Goal: Information Seeking & Learning: Learn about a topic

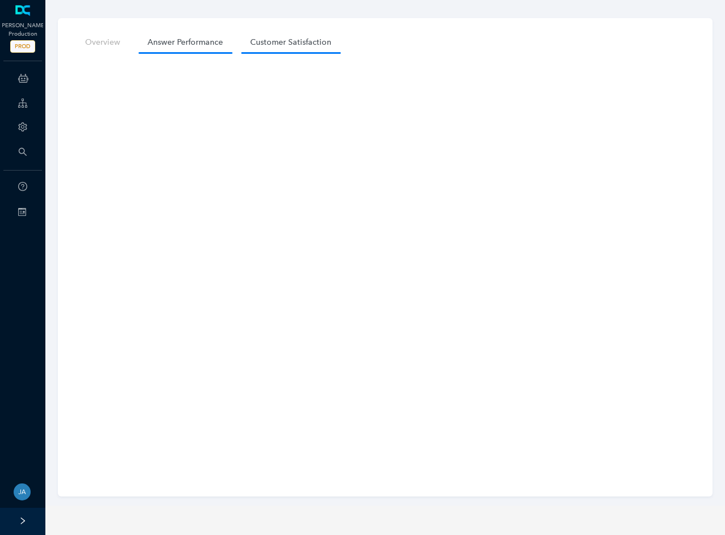
click at [188, 45] on link "Answer Performance" at bounding box center [185, 42] width 94 height 21
click at [92, 43] on link "Overview" at bounding box center [102, 42] width 53 height 21
click at [185, 39] on link "Answer Performance" at bounding box center [185, 42] width 94 height 21
click at [306, 43] on link "Customer Satisfaction" at bounding box center [290, 42] width 99 height 21
click at [163, 42] on link "Answer Performance" at bounding box center [185, 42] width 94 height 21
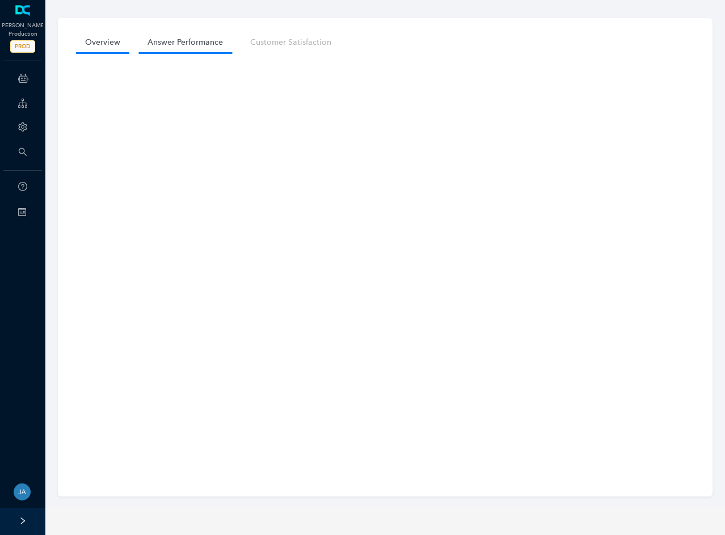
click at [99, 39] on link "Overview" at bounding box center [102, 42] width 53 height 21
click at [20, 47] on span "PROD" at bounding box center [22, 46] width 25 height 12
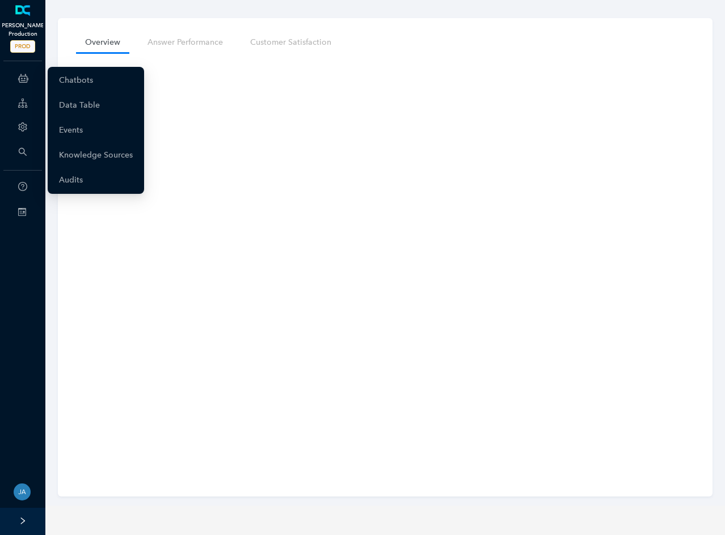
click at [24, 79] on icon at bounding box center [23, 78] width 10 height 23
click at [85, 78] on link "Chatbots" at bounding box center [76, 80] width 34 height 23
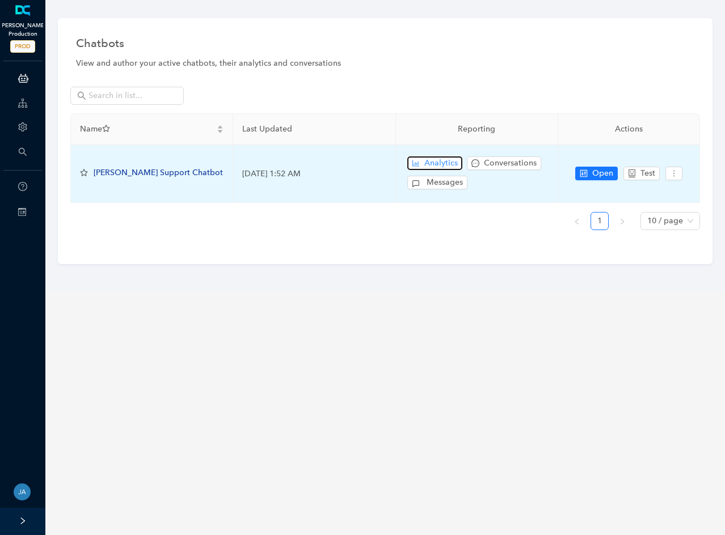
click at [448, 161] on span "Analytics" at bounding box center [440, 163] width 33 height 12
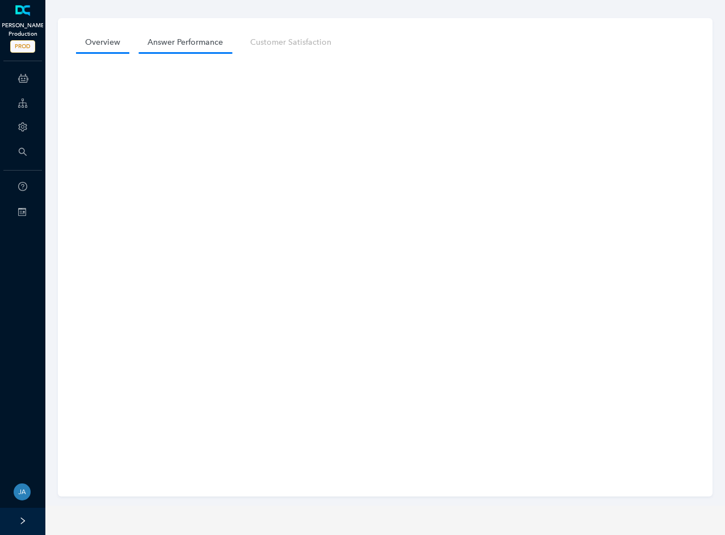
click at [181, 44] on link "Answer Performance" at bounding box center [185, 42] width 94 height 21
click at [182, 39] on link "Answer Performance" at bounding box center [185, 42] width 94 height 21
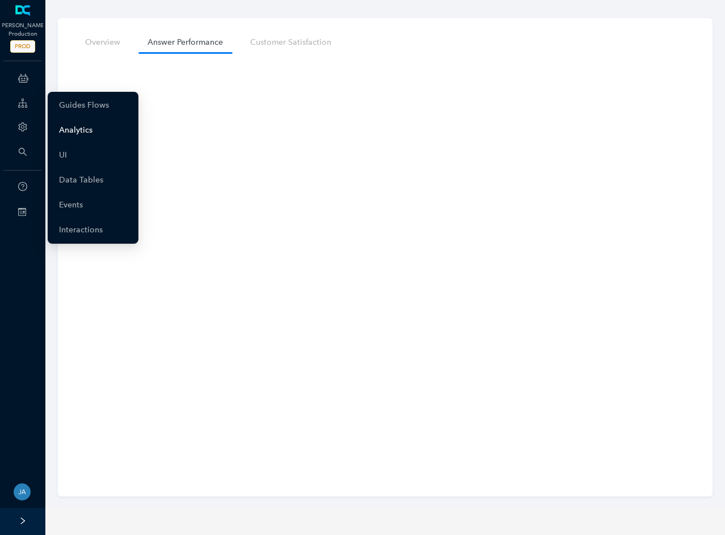
click at [78, 128] on link "Analytics" at bounding box center [75, 130] width 33 height 23
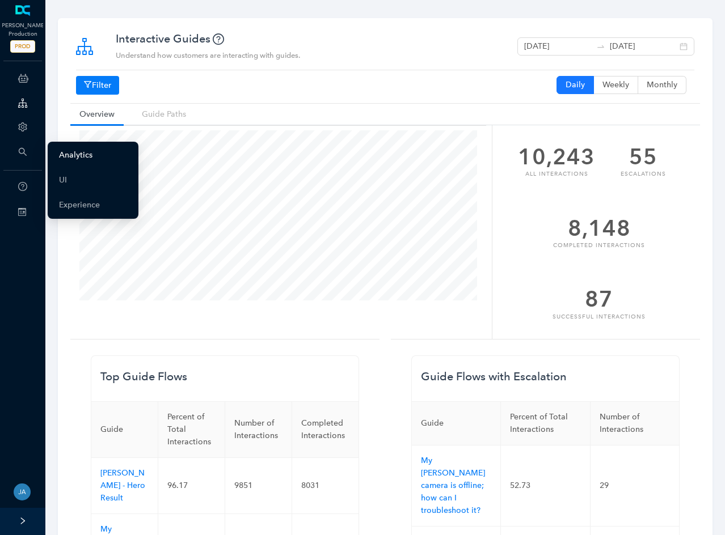
click at [75, 154] on link "Analytics" at bounding box center [75, 155] width 33 height 23
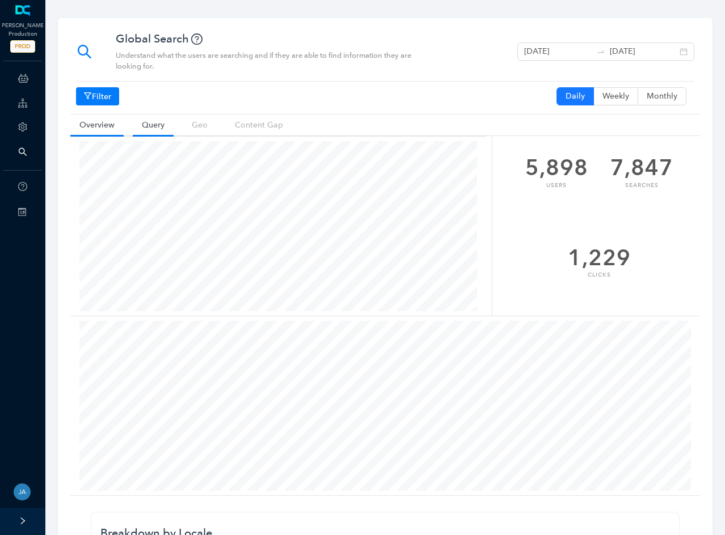
click at [147, 124] on link "Query" at bounding box center [153, 125] width 41 height 21
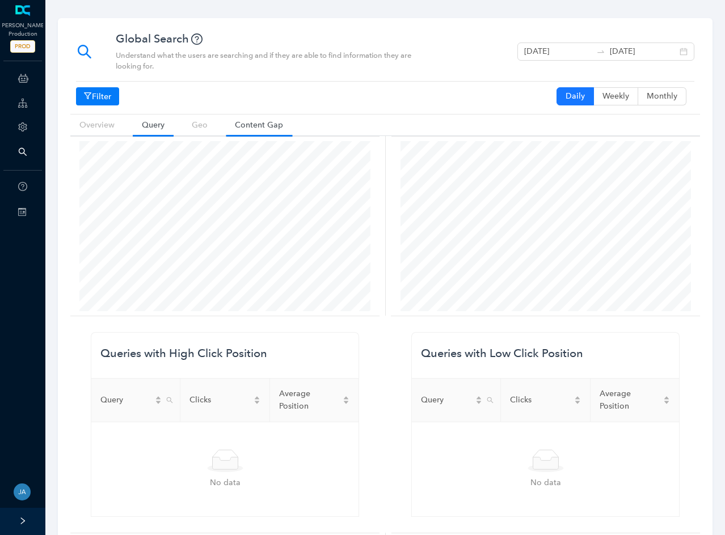
click at [252, 125] on link "Content Gap" at bounding box center [259, 125] width 66 height 21
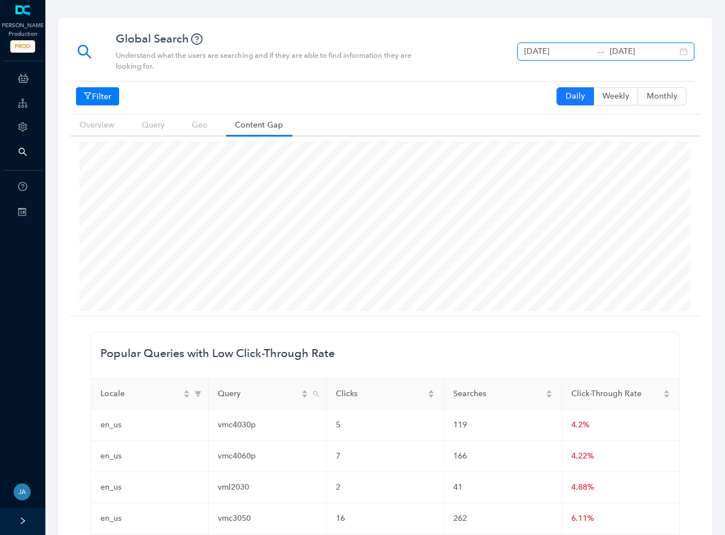
click at [571, 48] on input "[DATE]" at bounding box center [557, 51] width 67 height 12
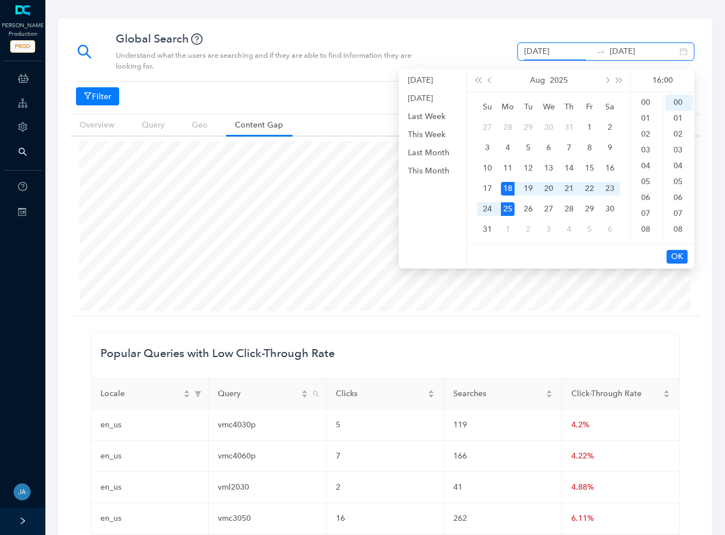
scroll to position [234, 0]
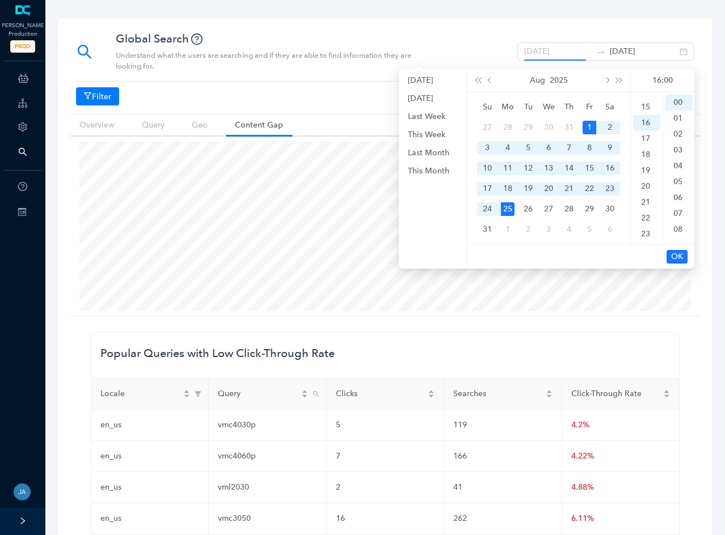
click at [593, 127] on div "1" at bounding box center [589, 128] width 14 height 14
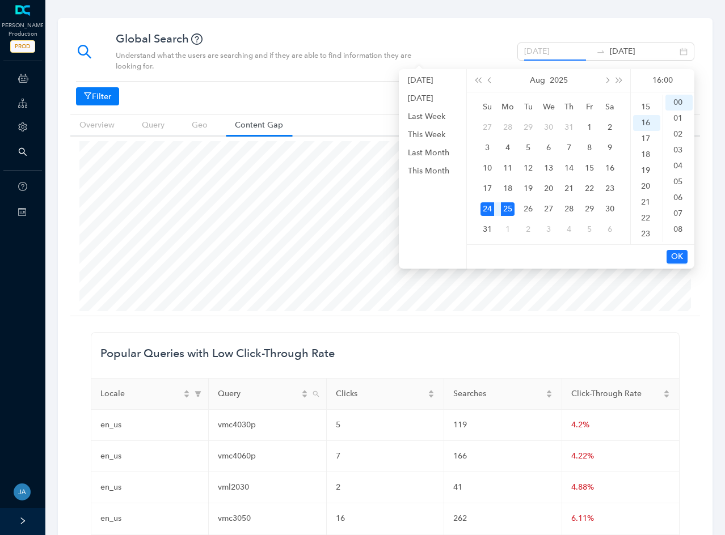
click at [489, 211] on div "24" at bounding box center [487, 209] width 14 height 14
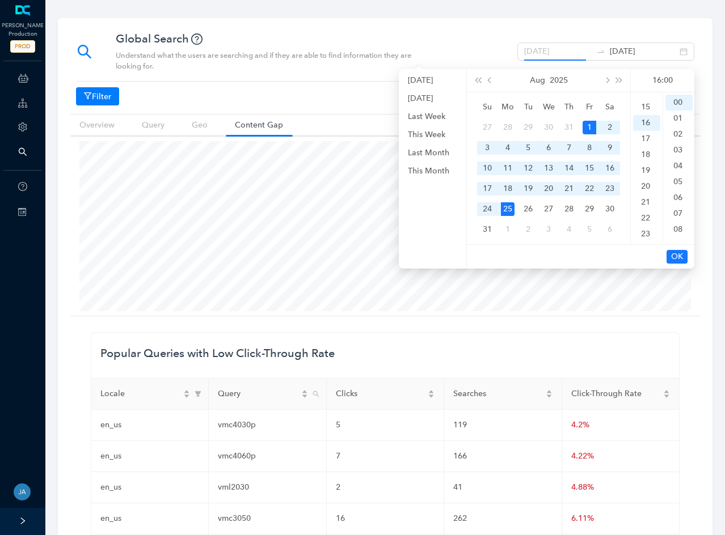
click at [584, 128] on div "1" at bounding box center [589, 128] width 14 height 14
type input "August 1st 2025"
click at [680, 255] on span "OK" at bounding box center [677, 257] width 12 height 12
click at [489, 208] on div "24" at bounding box center [487, 209] width 14 height 14
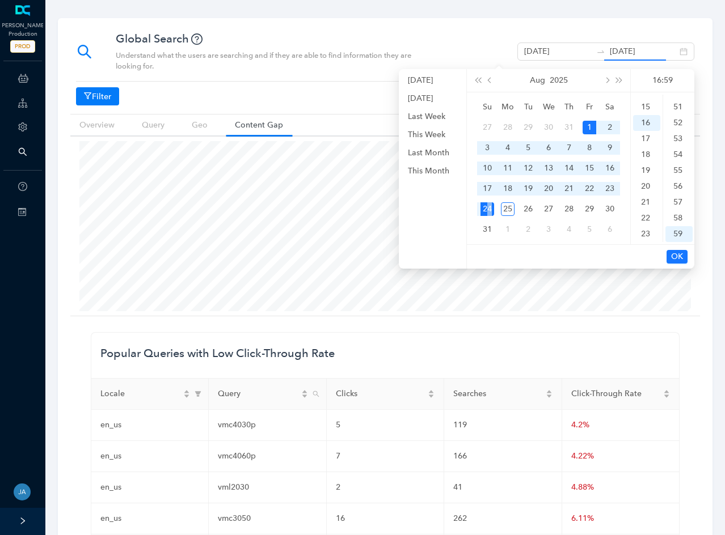
type input "August 24th 2025"
click at [683, 257] on button "OK" at bounding box center [676, 257] width 21 height 14
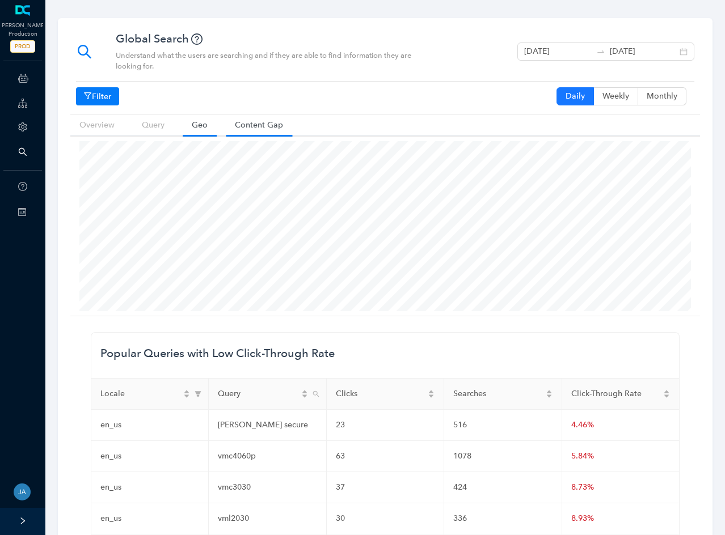
click at [200, 122] on link "Geo" at bounding box center [200, 125] width 34 height 21
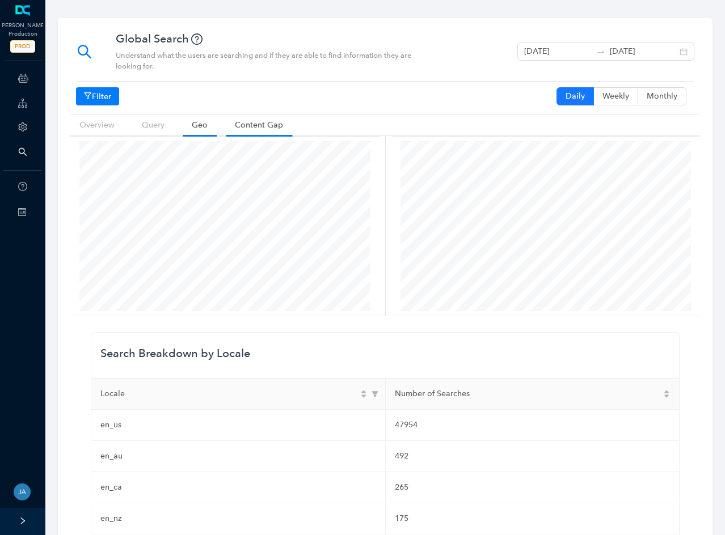
click at [264, 123] on link "Content Gap" at bounding box center [259, 125] width 66 height 21
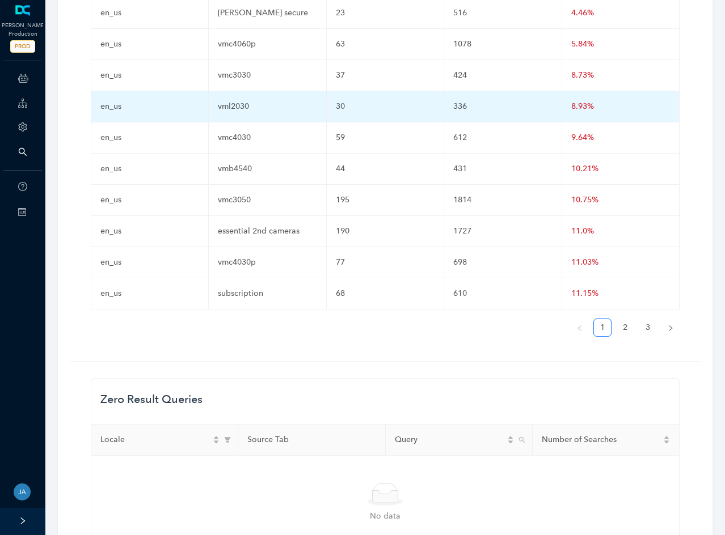
scroll to position [427, 0]
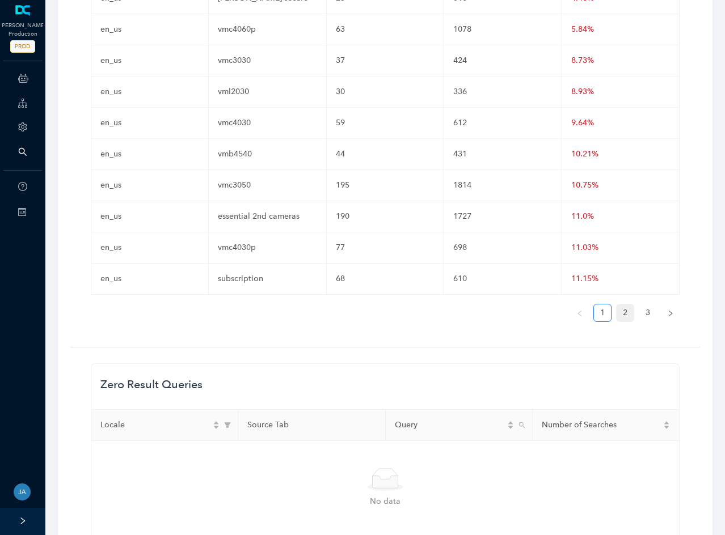
click at [622, 312] on link "2" at bounding box center [624, 313] width 17 height 17
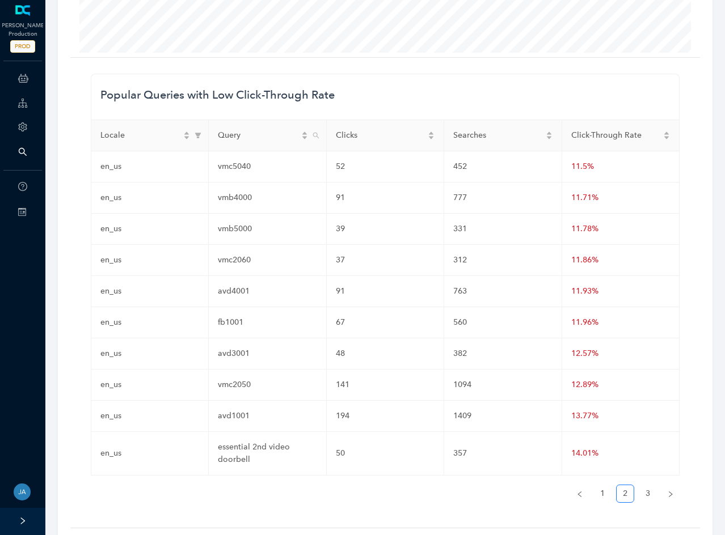
scroll to position [257, 0]
click at [650, 494] on link "3" at bounding box center [647, 495] width 17 height 17
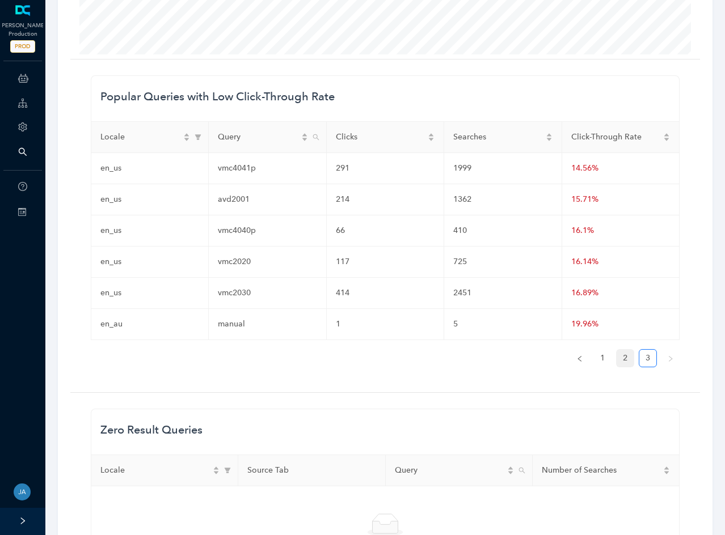
click at [625, 357] on link "2" at bounding box center [624, 358] width 17 height 17
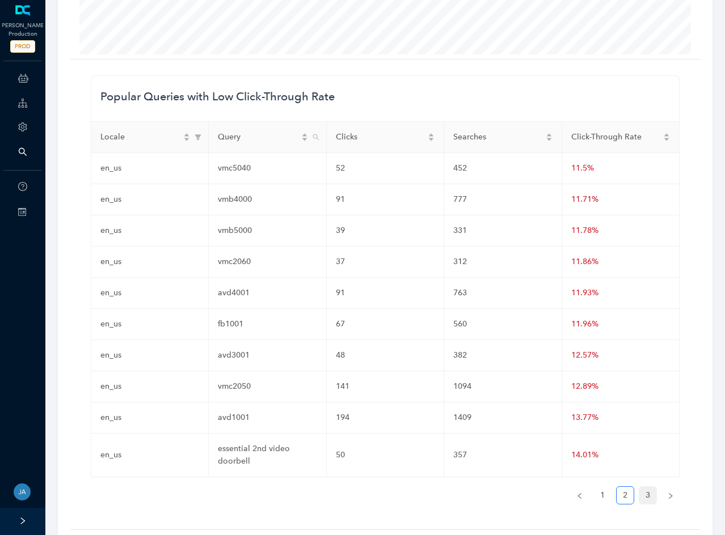
click at [647, 493] on link "3" at bounding box center [647, 495] width 17 height 17
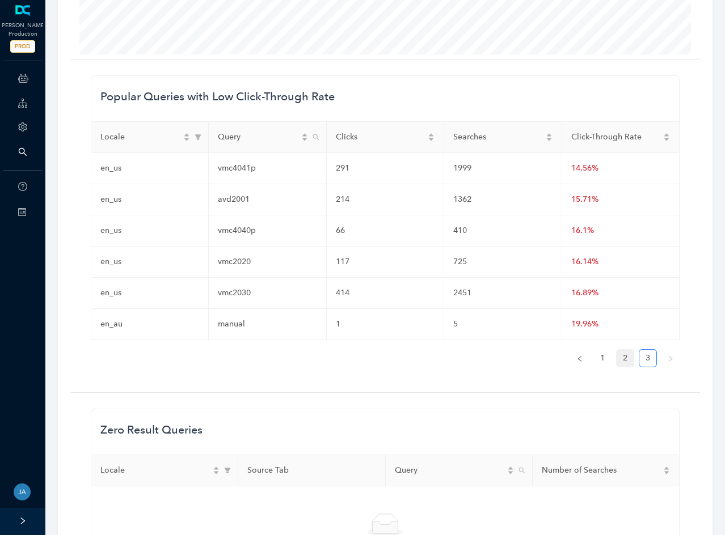
click at [623, 358] on link "2" at bounding box center [624, 358] width 17 height 17
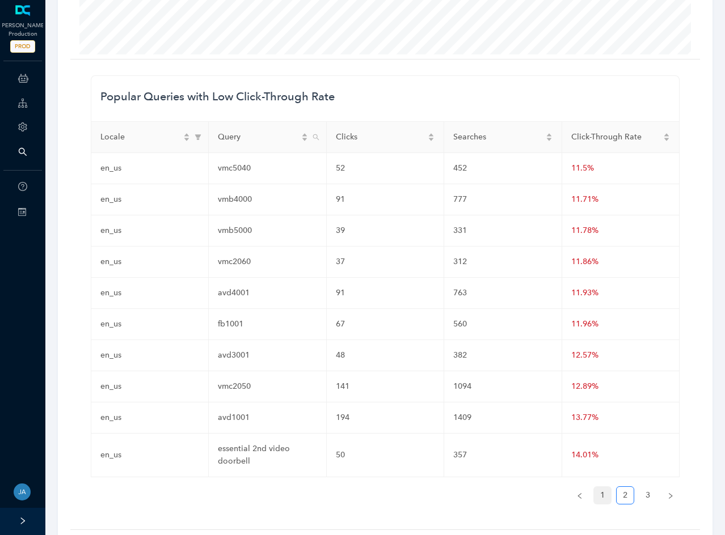
click at [601, 495] on link "1" at bounding box center [602, 495] width 17 height 17
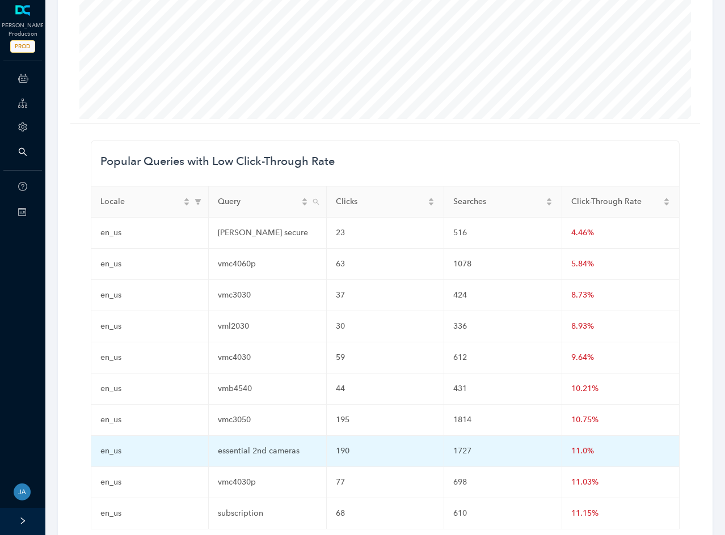
scroll to position [227, 0]
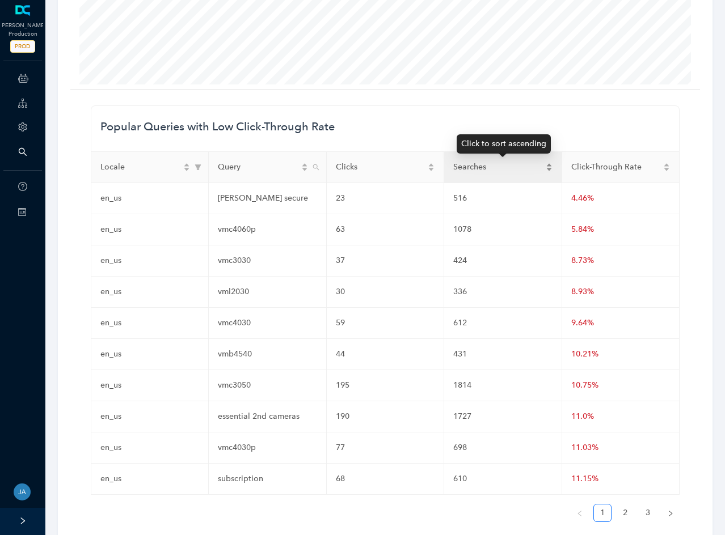
click at [477, 162] on span "Searches" at bounding box center [498, 167] width 90 height 12
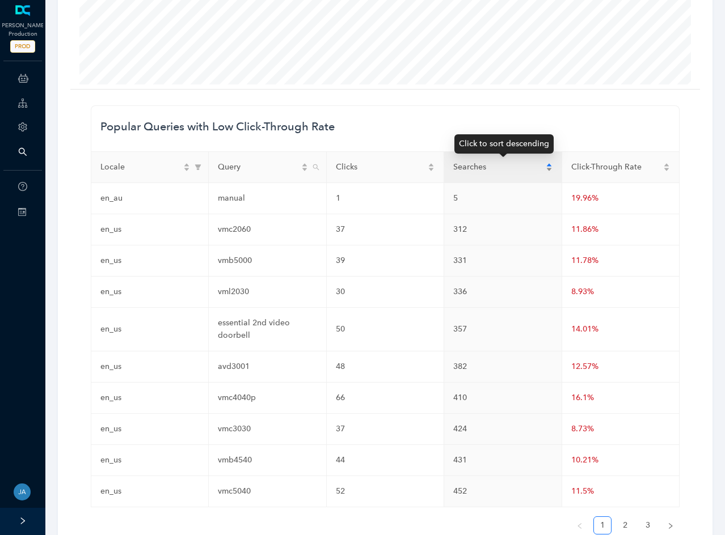
click at [552, 162] on div "Searches" at bounding box center [502, 167] width 99 height 12
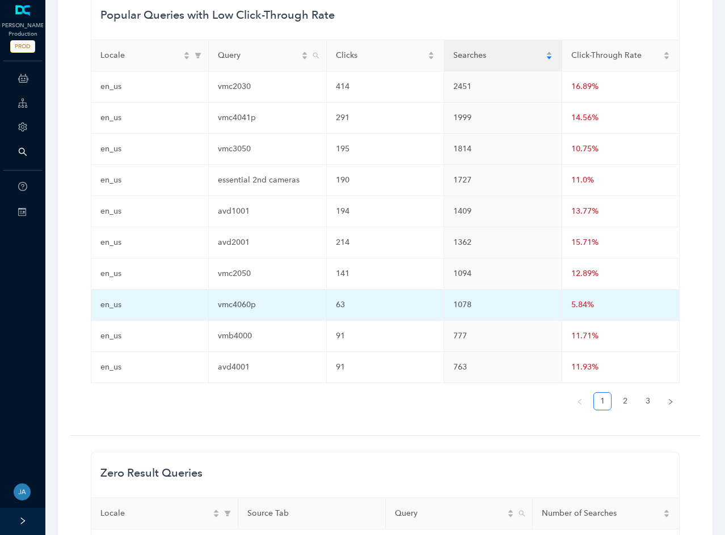
scroll to position [340, 0]
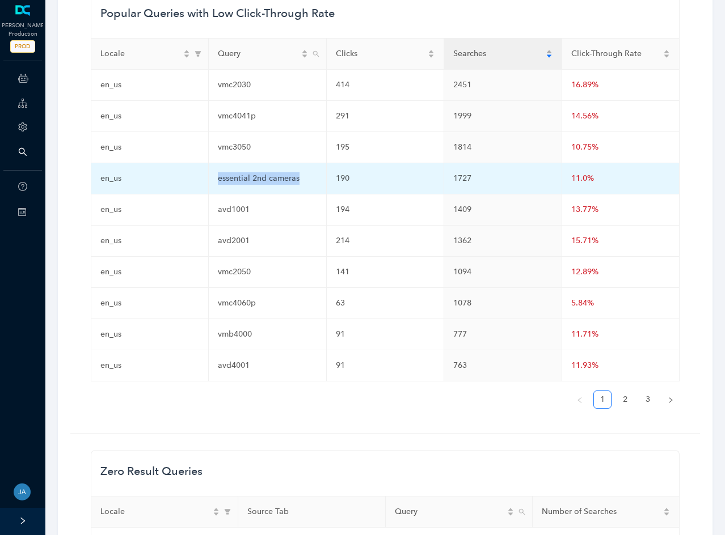
drag, startPoint x: 307, startPoint y: 179, endPoint x: 196, endPoint y: 183, distance: 110.7
click at [196, 183] on tr "en_us essential 2nd cameras 190 1727 11.0%" at bounding box center [385, 178] width 588 height 31
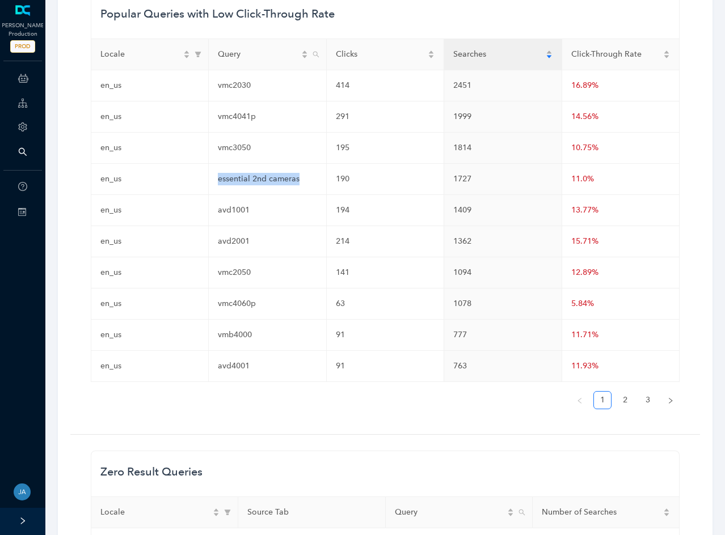
scroll to position [397, 0]
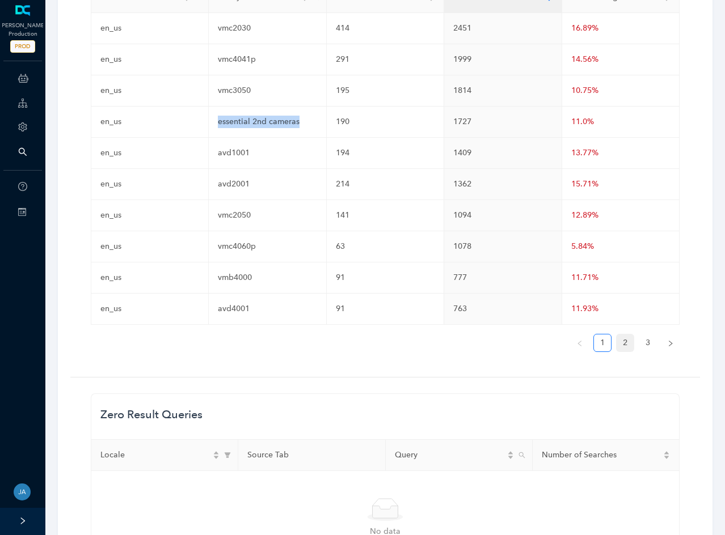
click at [626, 340] on link "2" at bounding box center [624, 343] width 17 height 17
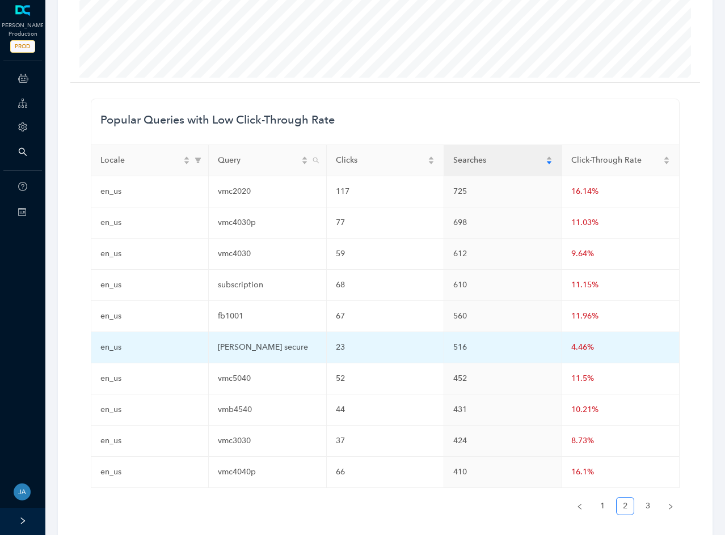
scroll to position [227, 0]
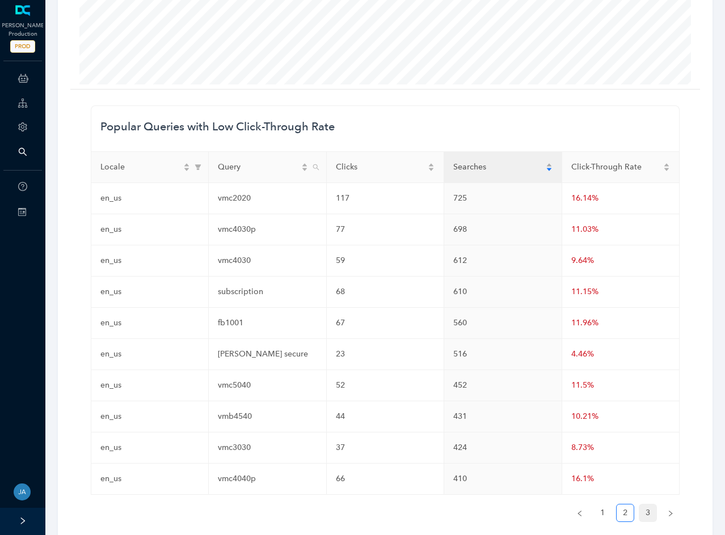
click at [652, 510] on link "3" at bounding box center [647, 513] width 17 height 17
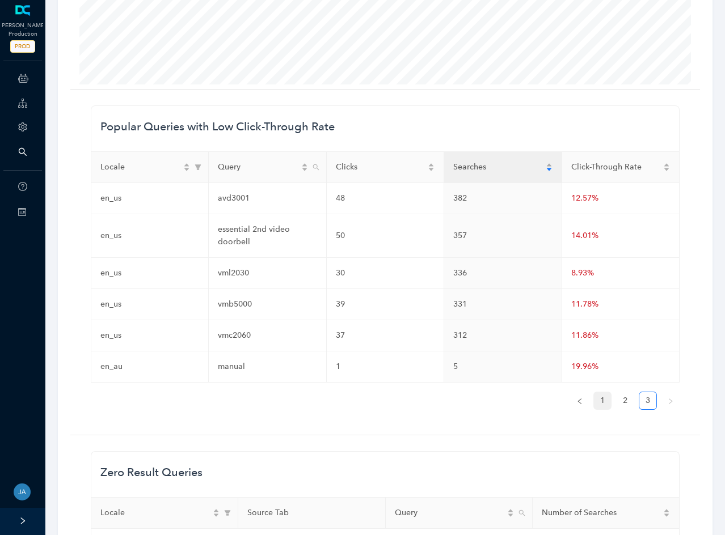
click at [602, 403] on link "1" at bounding box center [602, 400] width 17 height 17
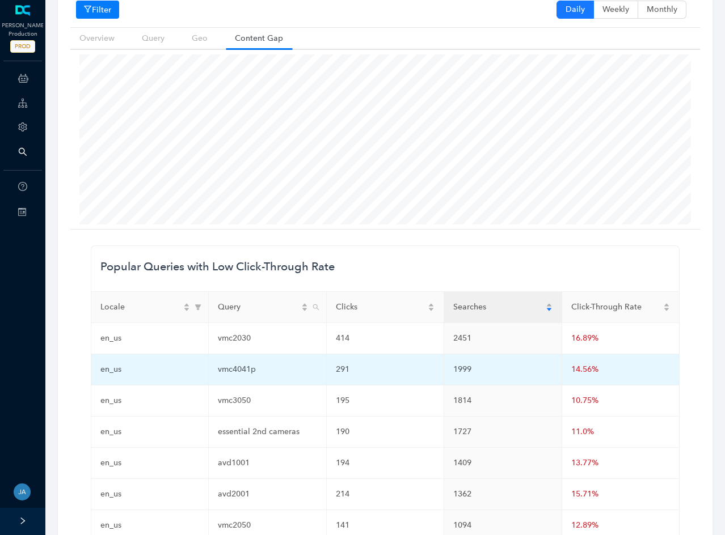
scroll to position [0, 0]
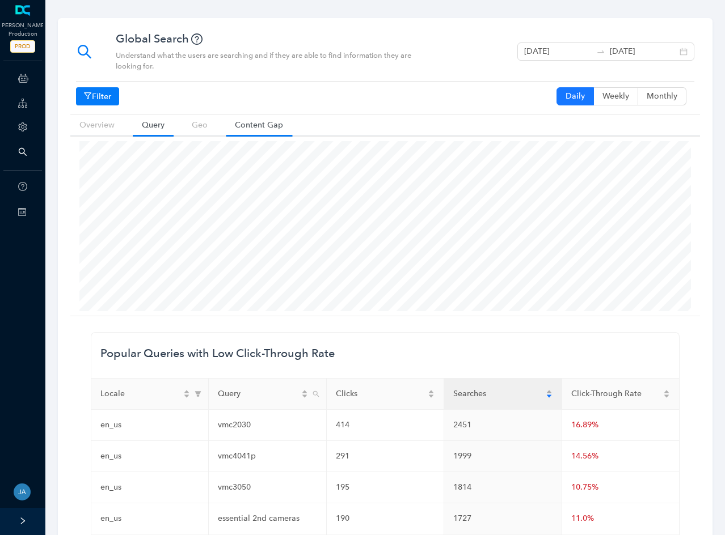
click at [145, 123] on link "Query" at bounding box center [153, 125] width 41 height 21
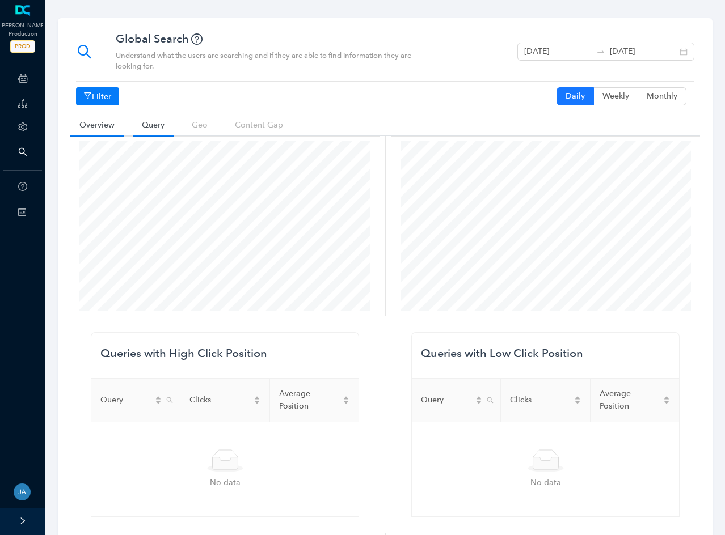
click at [86, 115] on link "Overview" at bounding box center [96, 125] width 53 height 21
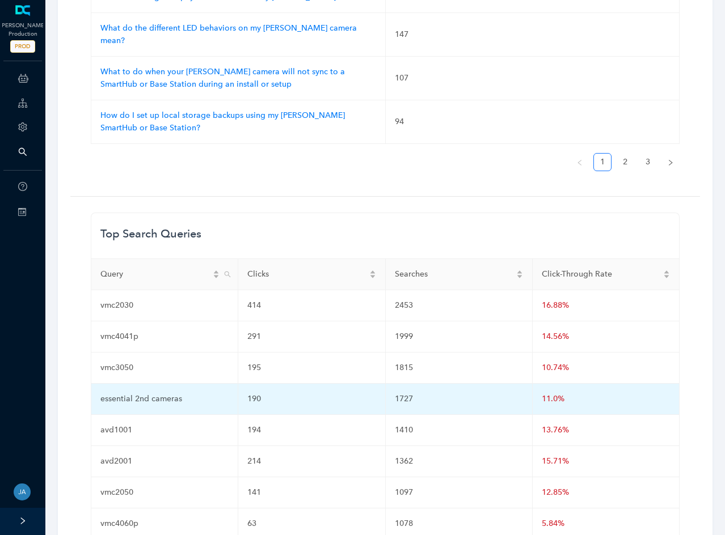
scroll to position [1304, 0]
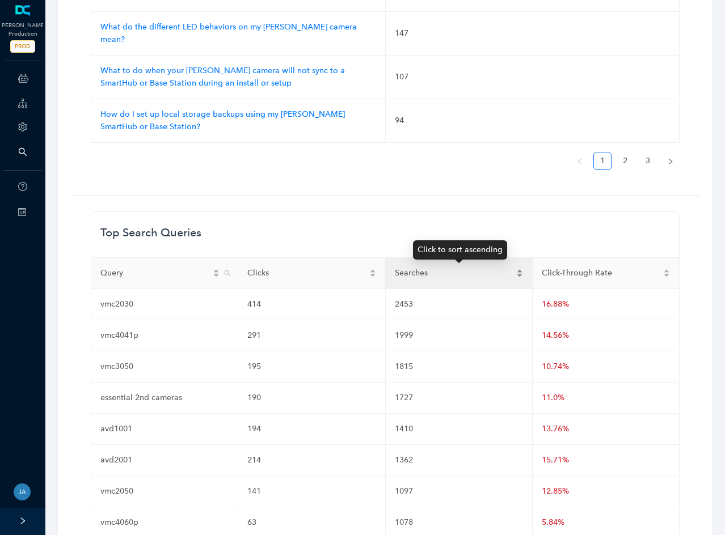
click at [518, 273] on div "Searches" at bounding box center [459, 273] width 128 height 12
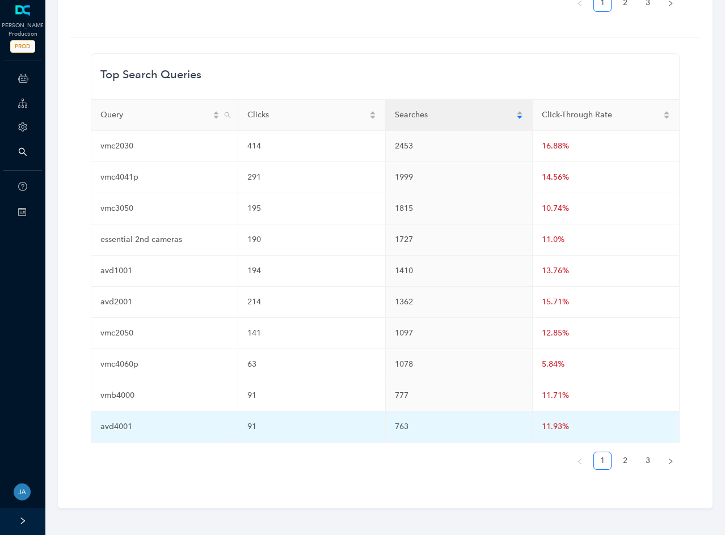
scroll to position [1406, 0]
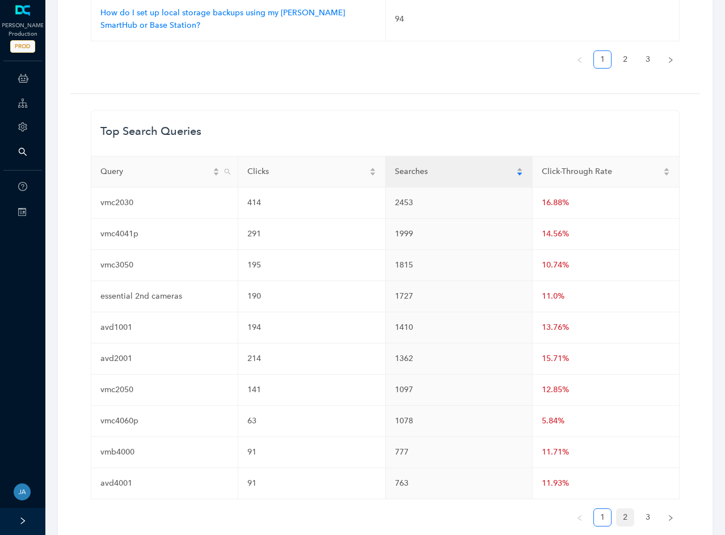
click at [630, 517] on link "2" at bounding box center [624, 517] width 17 height 17
click at [653, 518] on link "3" at bounding box center [647, 517] width 17 height 17
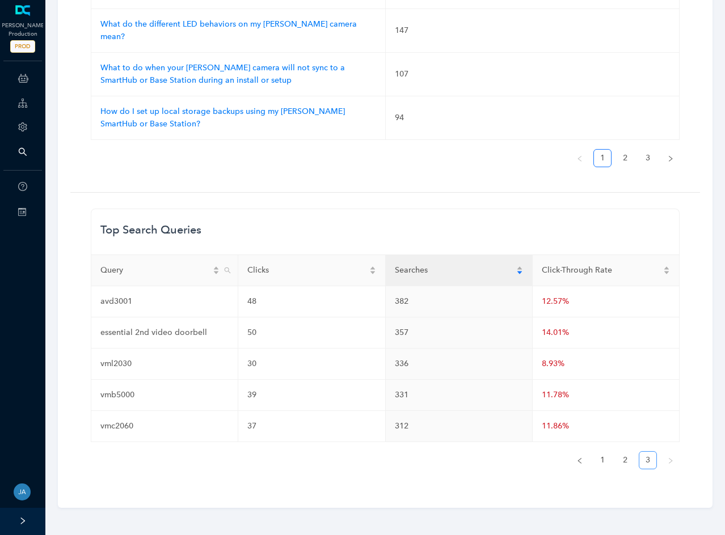
scroll to position [1307, 0]
click at [624, 466] on link "2" at bounding box center [624, 461] width 17 height 17
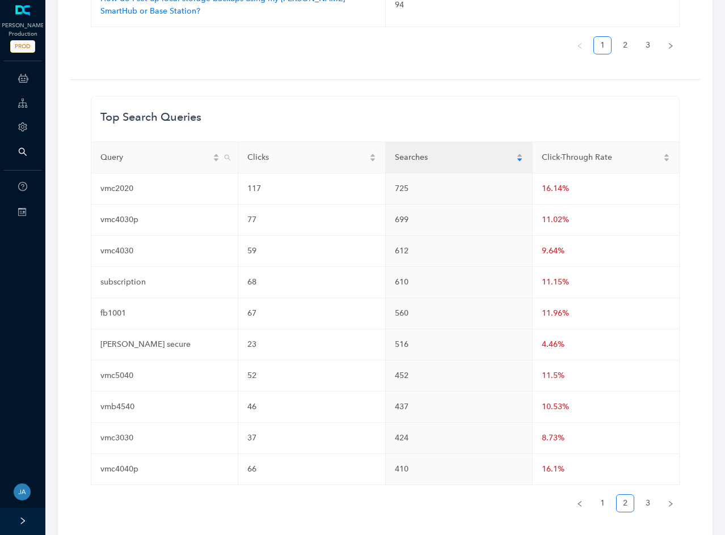
scroll to position [1463, 0]
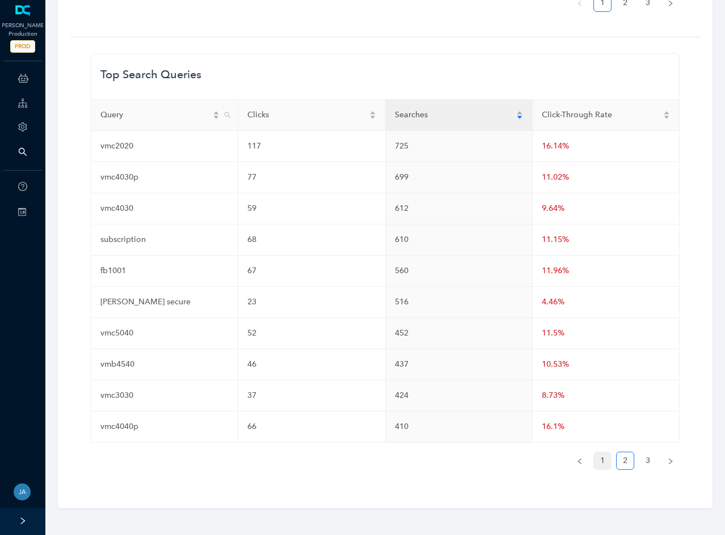
click at [599, 466] on link "1" at bounding box center [602, 461] width 17 height 17
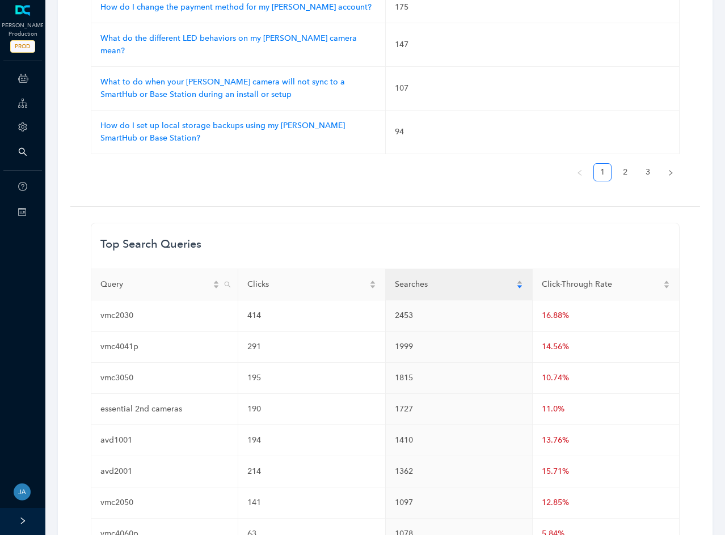
scroll to position [1293, 0]
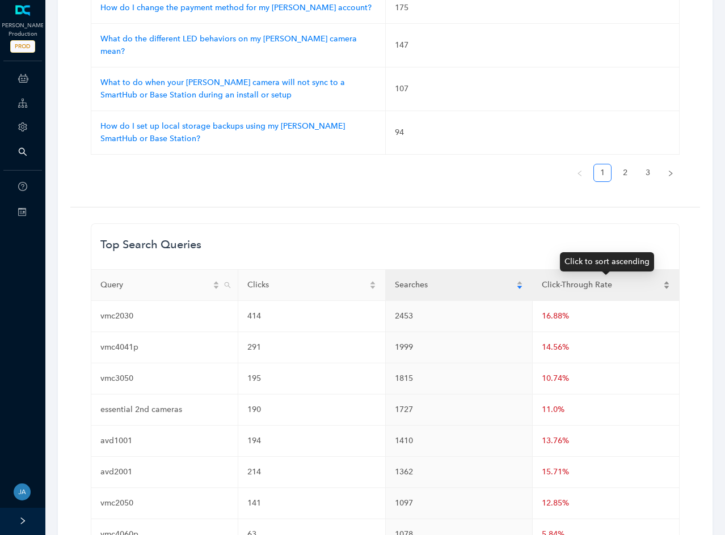
click at [669, 283] on div "Click-Through Rate" at bounding box center [606, 285] width 128 height 12
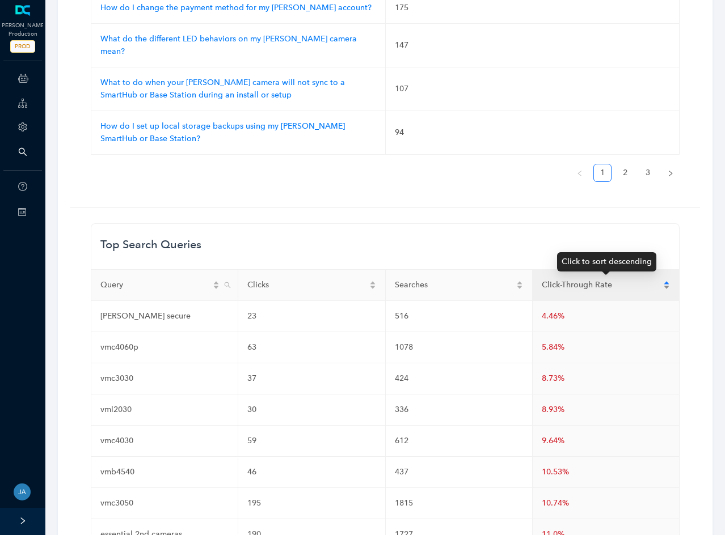
click at [669, 283] on div "Click-Through Rate" at bounding box center [606, 285] width 128 height 12
click at [670, 284] on div "Click-Through Rate" at bounding box center [606, 285] width 128 height 12
click at [666, 282] on div "Click-Through Rate" at bounding box center [606, 285] width 128 height 12
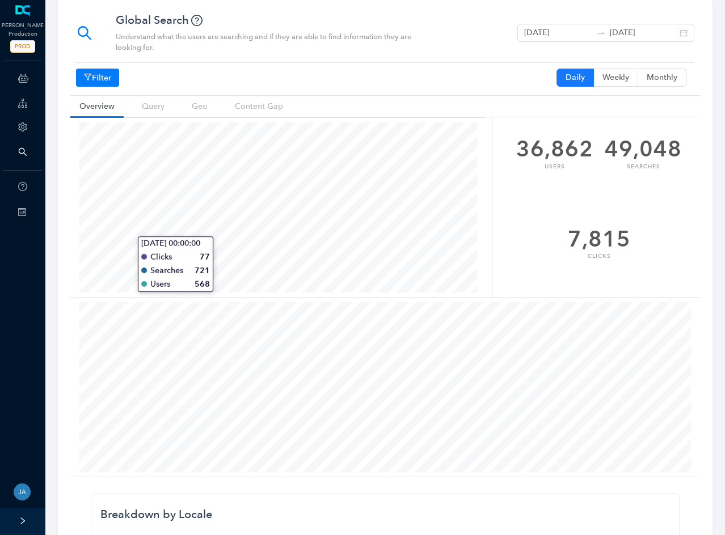
scroll to position [0, 0]
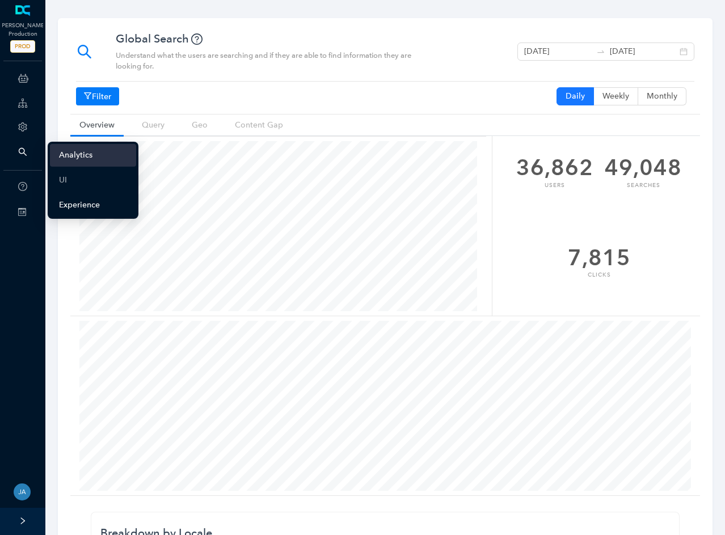
click at [74, 201] on link "Experience" at bounding box center [79, 205] width 41 height 23
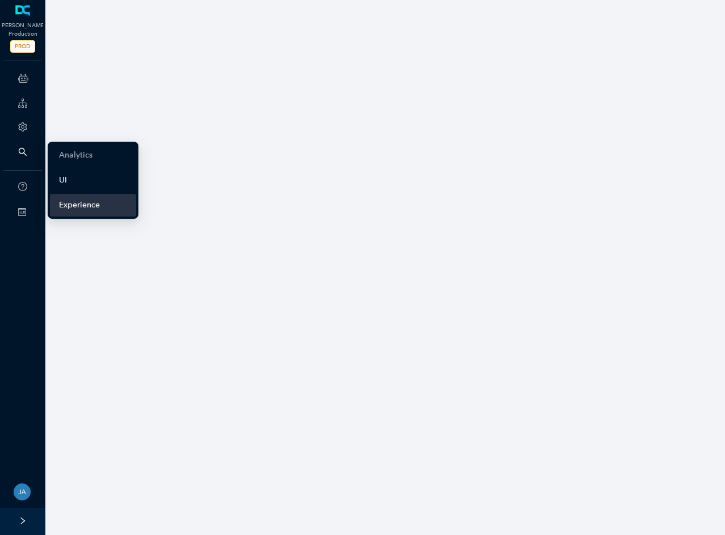
click at [59, 178] on link "UI" at bounding box center [63, 180] width 8 height 23
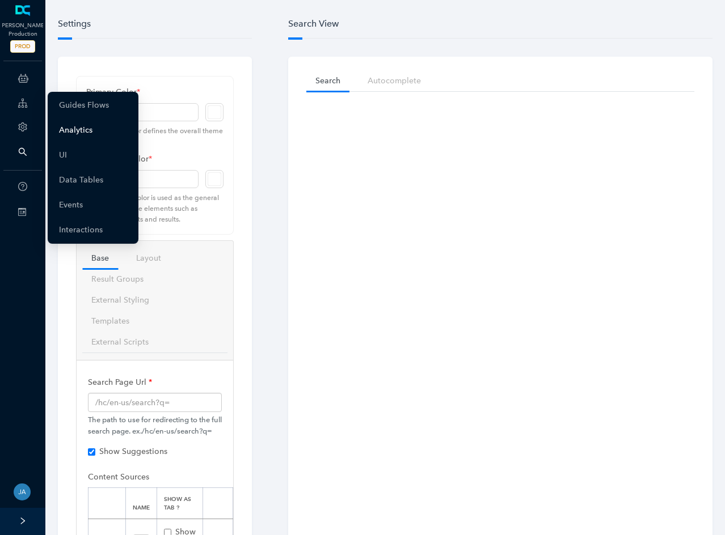
click at [79, 128] on link "Analytics" at bounding box center [75, 130] width 33 height 23
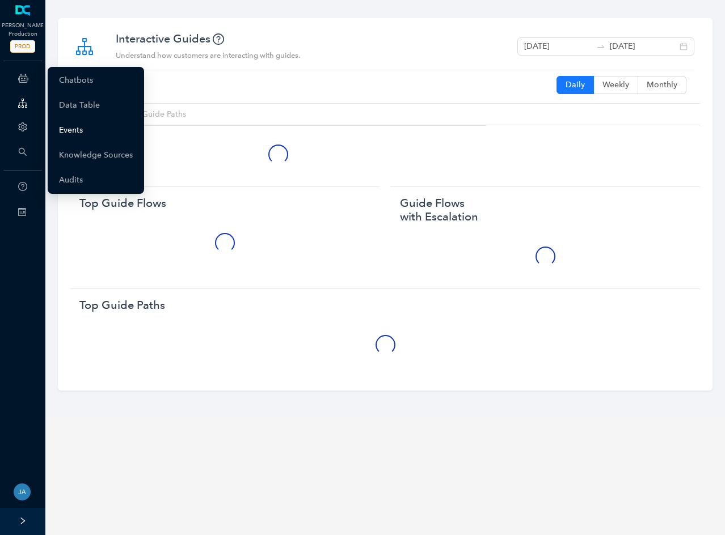
click at [74, 129] on link "Events" at bounding box center [71, 130] width 24 height 23
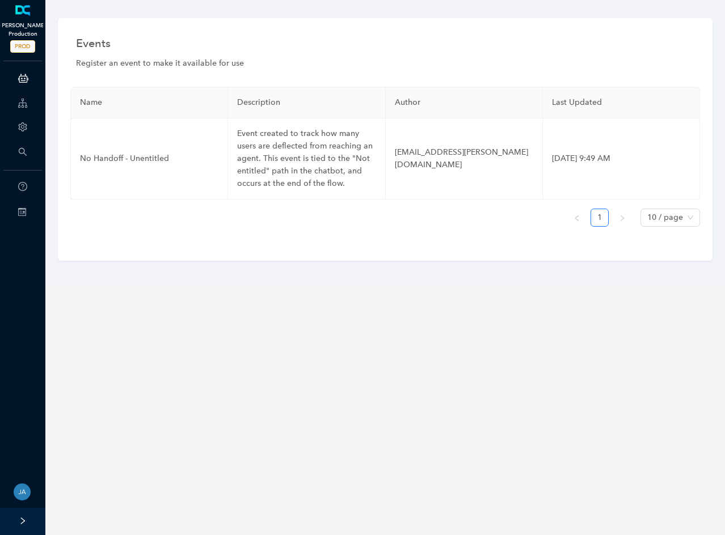
click at [28, 44] on span "PROD" at bounding box center [22, 46] width 25 height 12
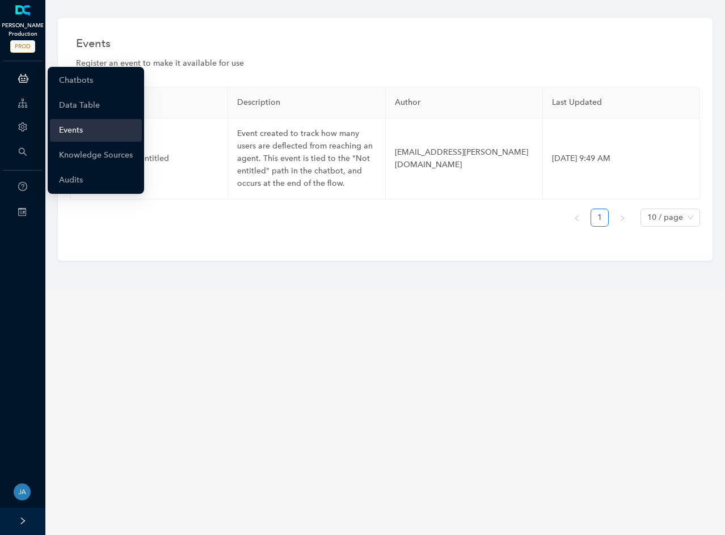
click at [23, 81] on icon at bounding box center [23, 78] width 10 height 23
click at [76, 78] on link "Chatbots" at bounding box center [76, 80] width 34 height 23
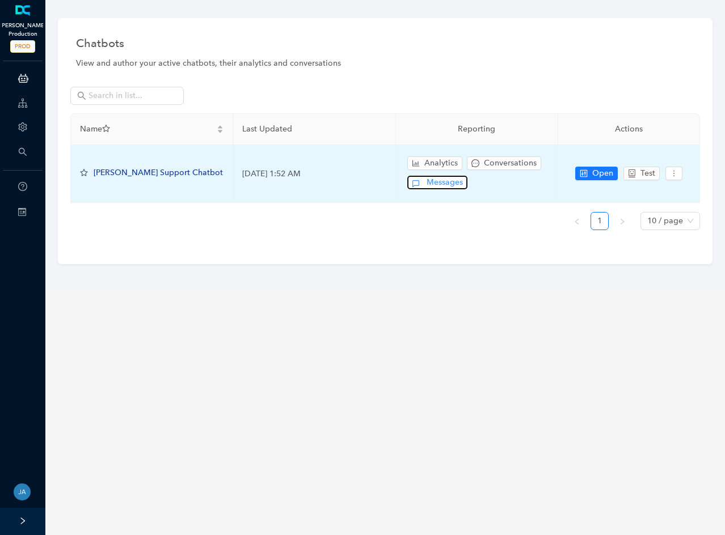
click at [439, 187] on span "Messages" at bounding box center [444, 182] width 36 height 12
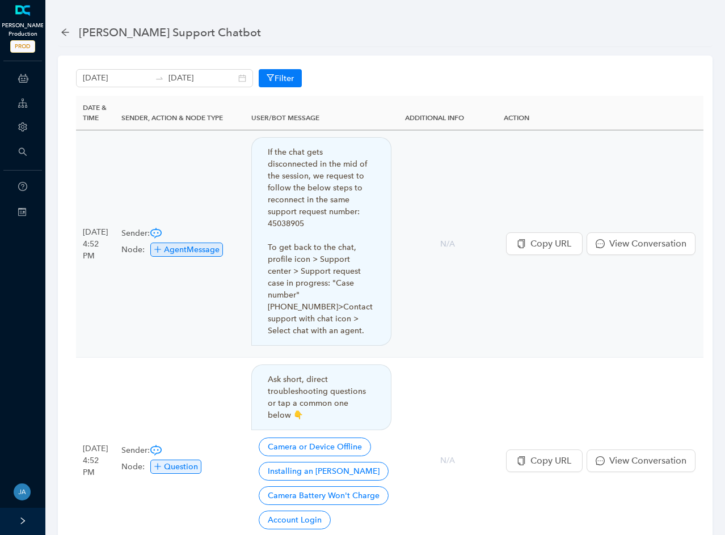
click at [74, 40] on div "[PERSON_NAME] Support Chatbot" at bounding box center [164, 32] width 207 height 18
click at [62, 31] on icon "arrow-left" at bounding box center [65, 32] width 9 height 9
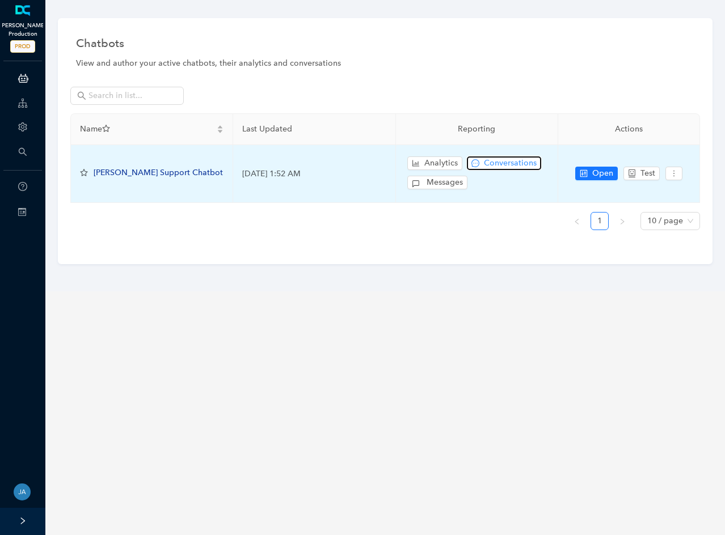
click at [490, 162] on span "Conversations" at bounding box center [510, 163] width 53 height 12
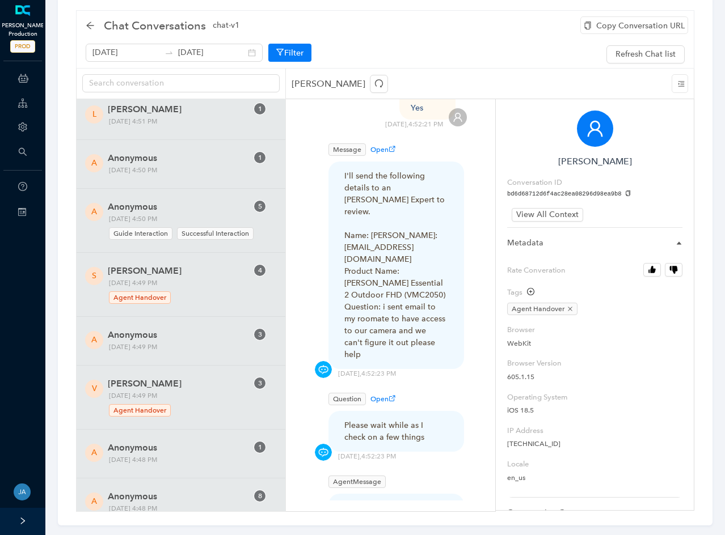
scroll to position [39, 0]
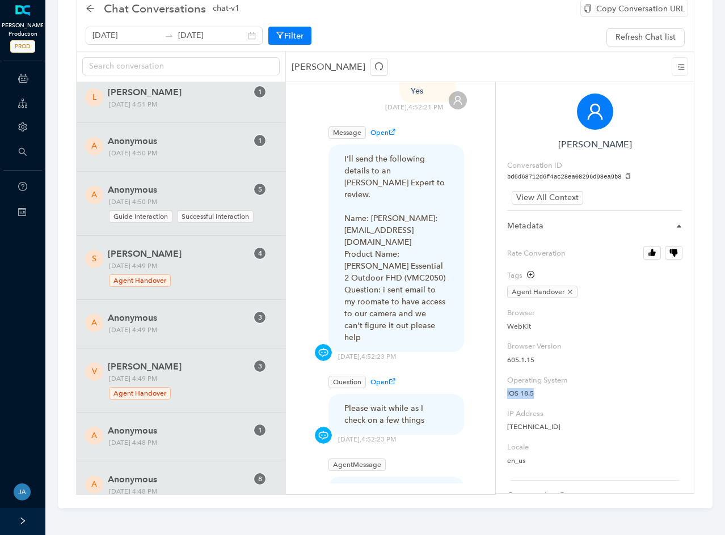
drag, startPoint x: 544, startPoint y: 392, endPoint x: 510, endPoint y: 394, distance: 34.1
click at [510, 394] on div "Katrina Goddard Conversation ID bd6d68712d6f4ac28ea08296d98ea9b8 View All Conte…" at bounding box center [595, 288] width 199 height 412
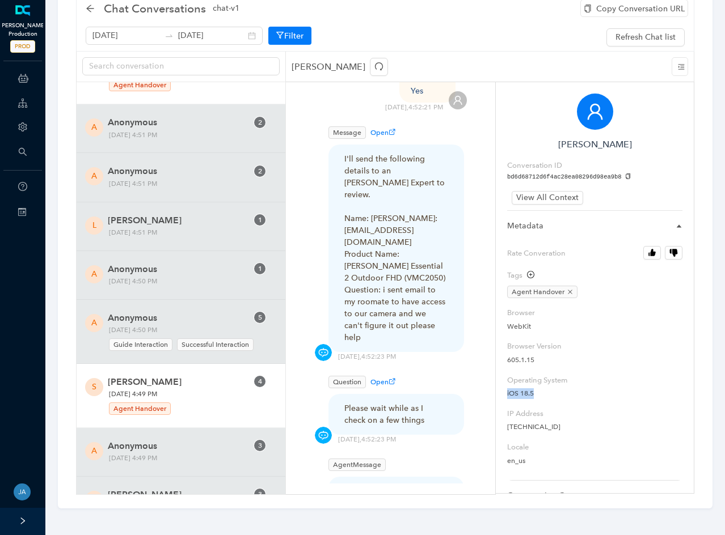
scroll to position [0, 0]
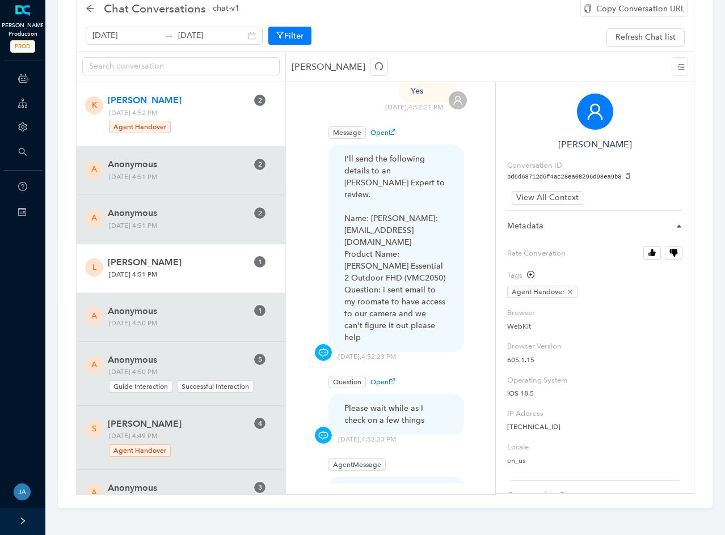
click at [166, 257] on span "Lance Hoyt" at bounding box center [178, 263] width 140 height 14
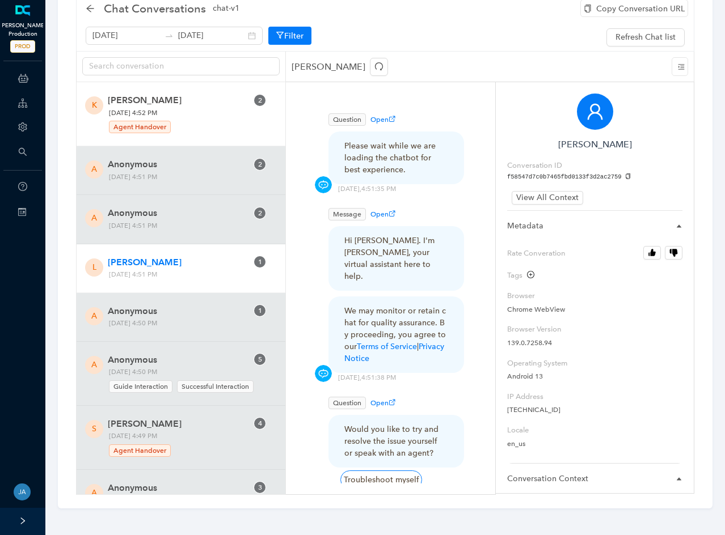
click at [158, 114] on span "Monday, August 25, 2025 4:52 PM Agent Handover" at bounding box center [159, 120] width 109 height 27
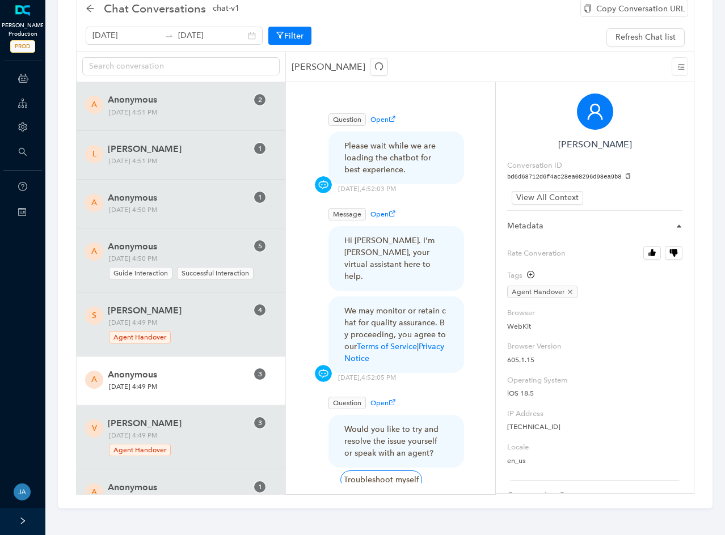
scroll to position [170, 0]
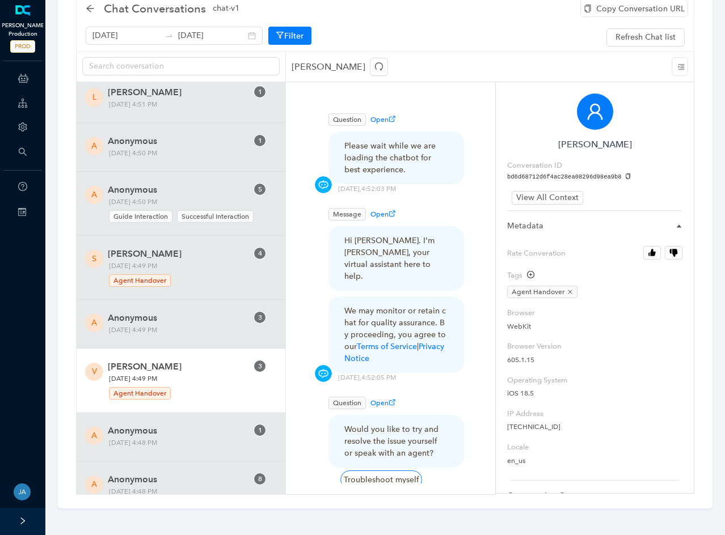
click at [158, 365] on span "VANESSA STERN" at bounding box center [178, 367] width 140 height 14
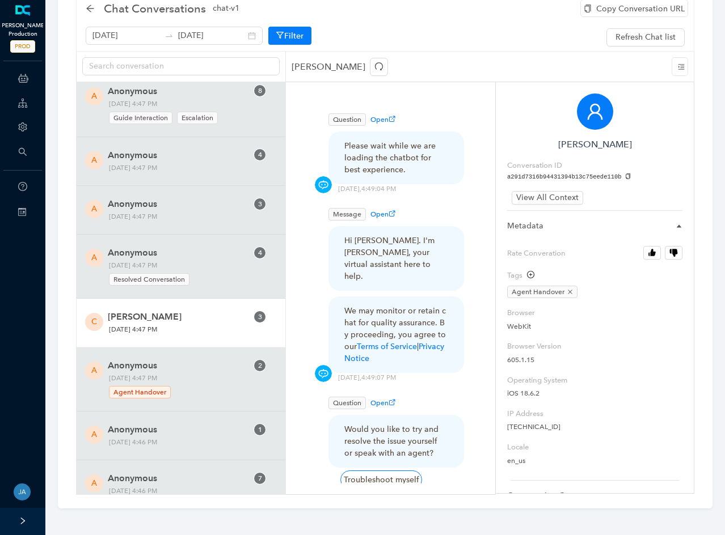
scroll to position [624, 0]
click at [142, 313] on span "cathy busser" at bounding box center [178, 316] width 140 height 14
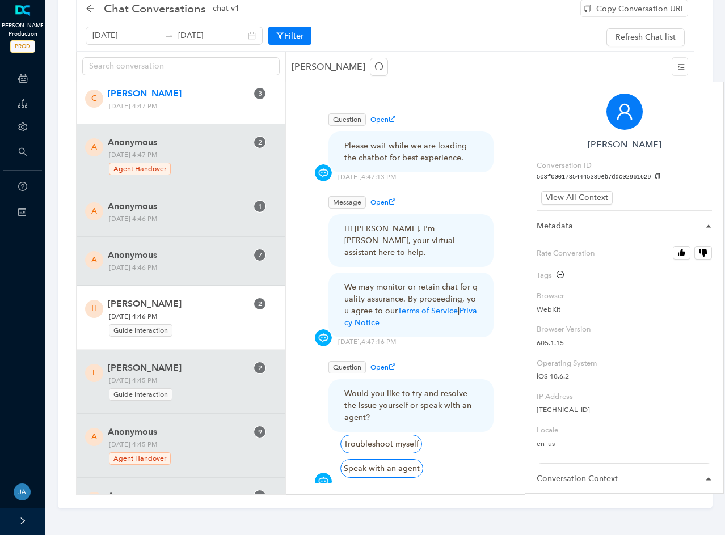
scroll to position [851, 0]
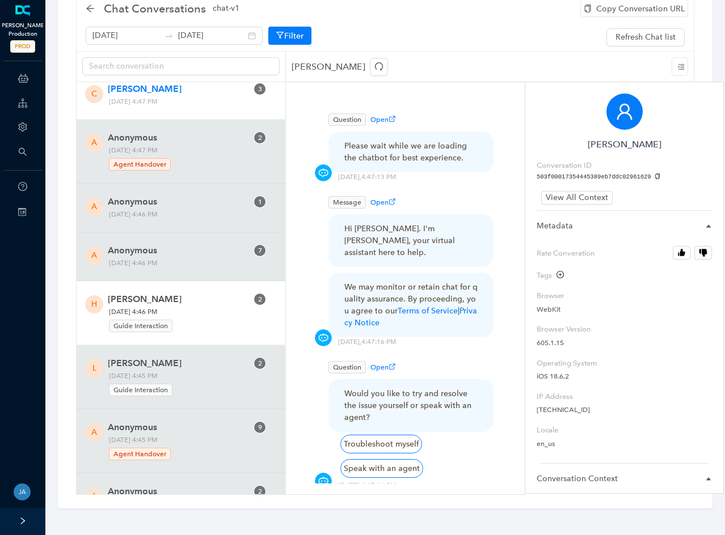
click at [173, 302] on span "Hannah Stockman" at bounding box center [178, 300] width 140 height 14
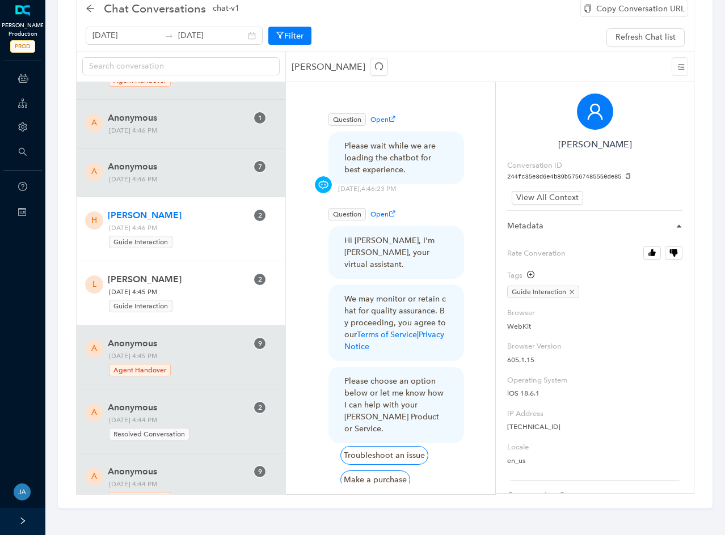
scroll to position [964, 0]
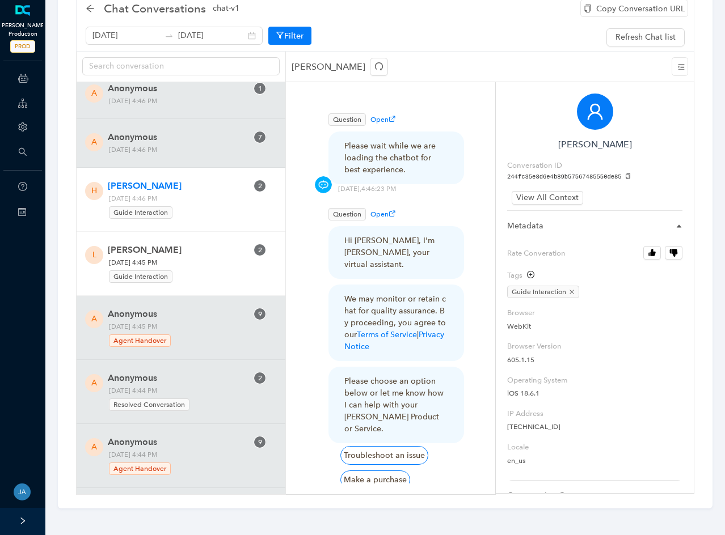
click at [192, 255] on span "Lavon Yamabayashi" at bounding box center [178, 250] width 140 height 14
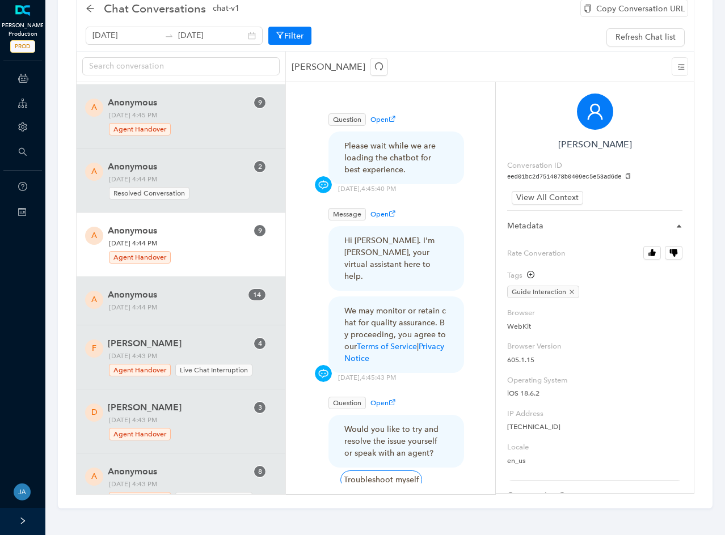
scroll to position [1191, 0]
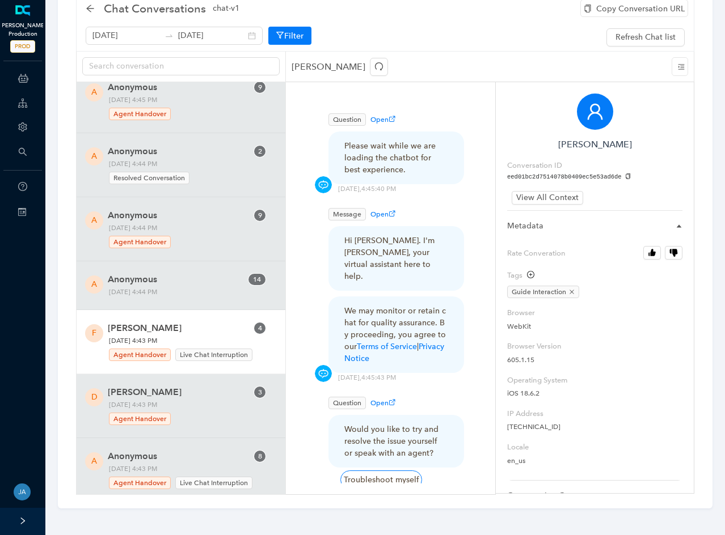
click at [213, 338] on span "Monday, August 25, 2025 4:43 PM Agent Handover Live Chat Interruption" at bounding box center [183, 348] width 156 height 27
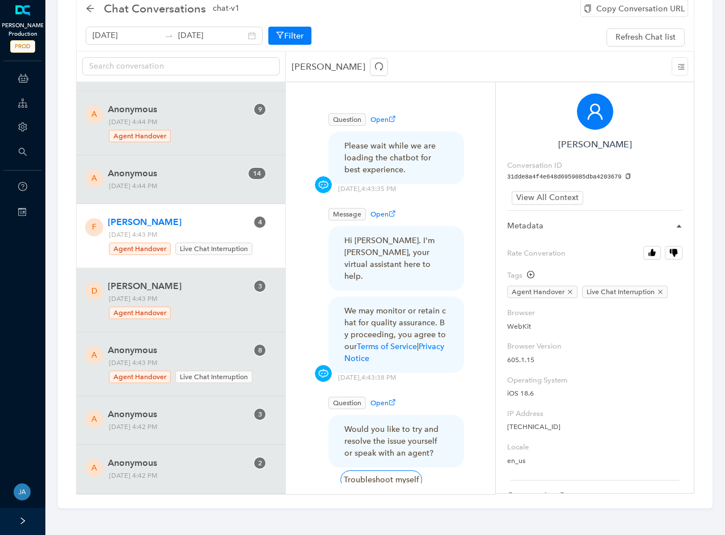
scroll to position [1304, 0]
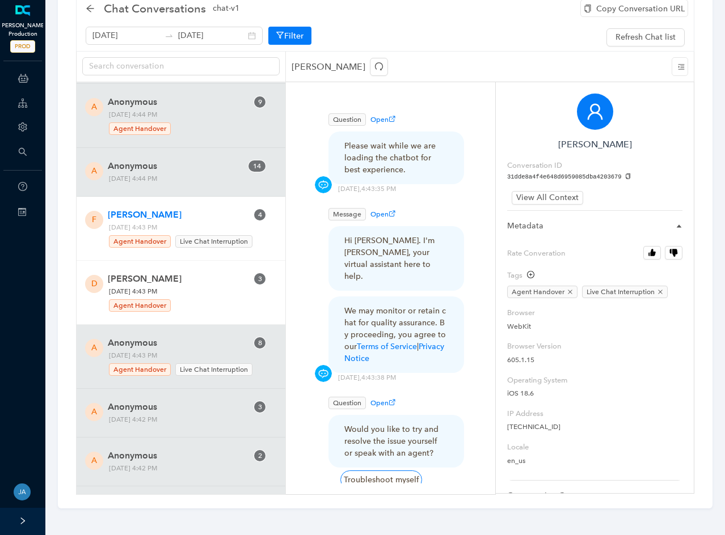
click at [173, 267] on div "D DAWN WEST 3 Monday, August 25, 2025 4:43 PM Agent Handover" at bounding box center [181, 293] width 209 height 64
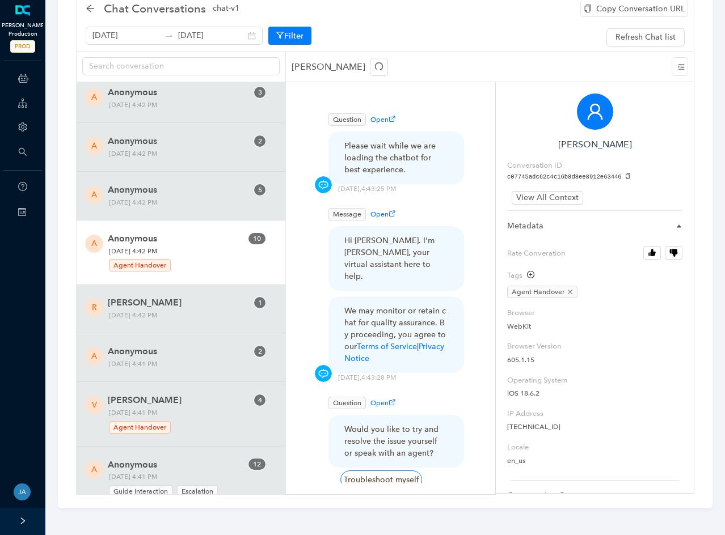
scroll to position [1645, 0]
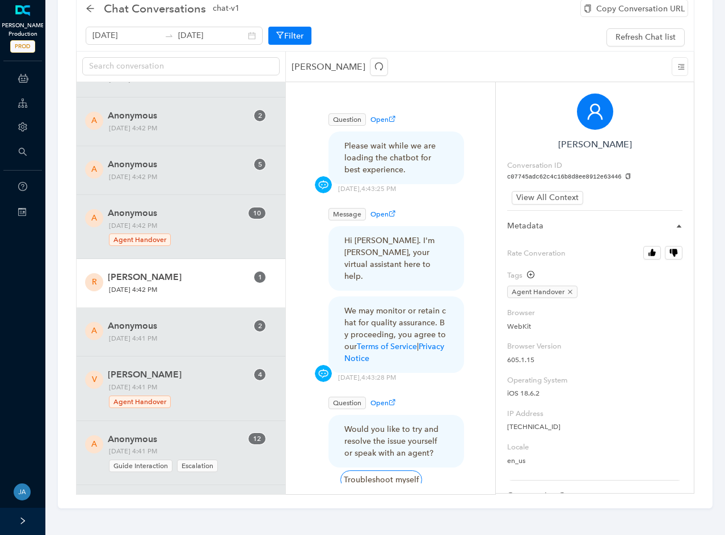
click at [172, 281] on span "Richard Mayotte" at bounding box center [178, 278] width 140 height 14
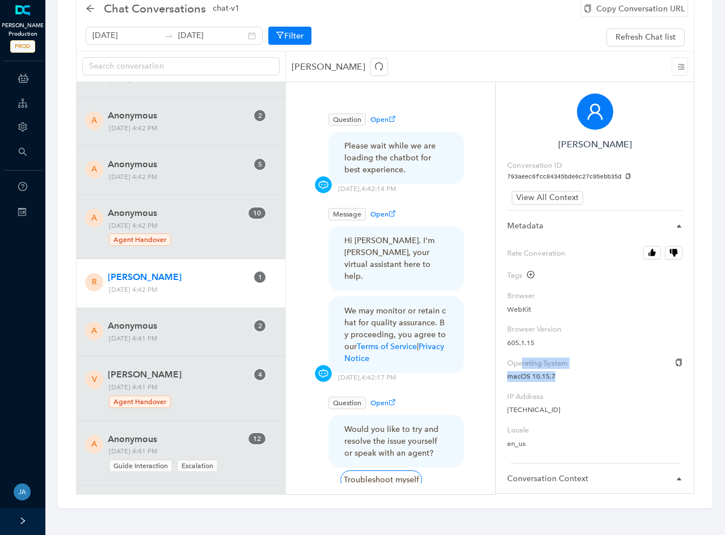
drag, startPoint x: 521, startPoint y: 361, endPoint x: 576, endPoint y: 370, distance: 55.9
click at [576, 370] on div "Operating System macOS 10.15.7" at bounding box center [594, 370] width 175 height 24
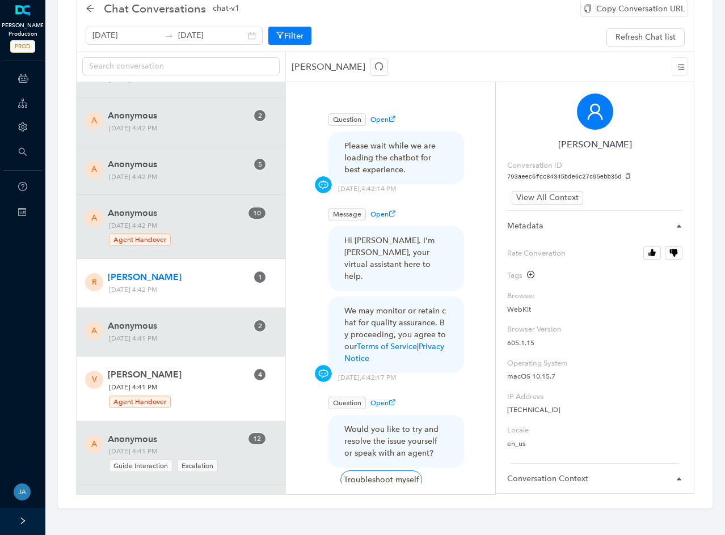
click at [177, 375] on span "Velma A" at bounding box center [178, 375] width 140 height 14
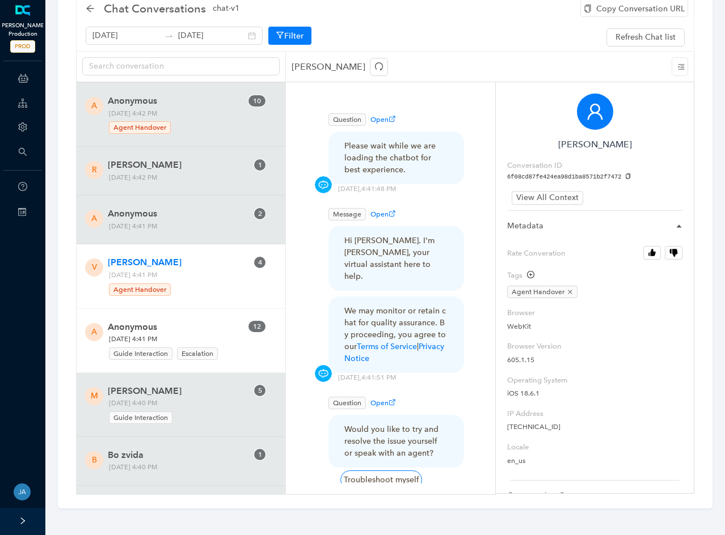
scroll to position [1758, 0]
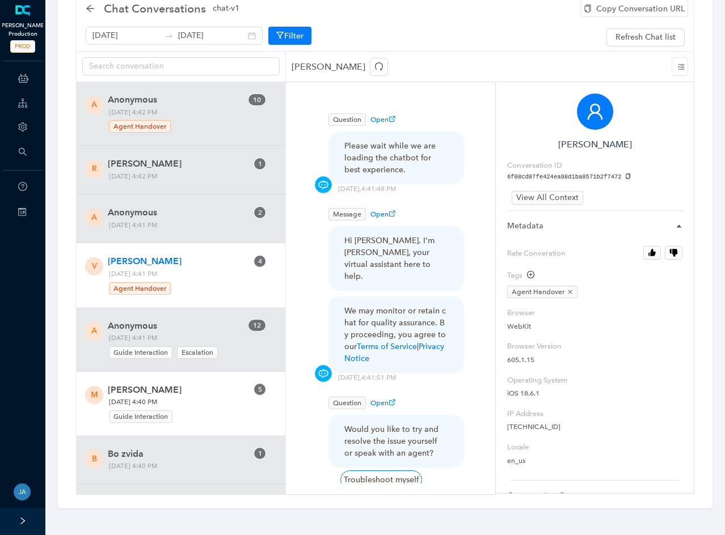
click at [183, 395] on span "Martin Camero" at bounding box center [178, 390] width 140 height 14
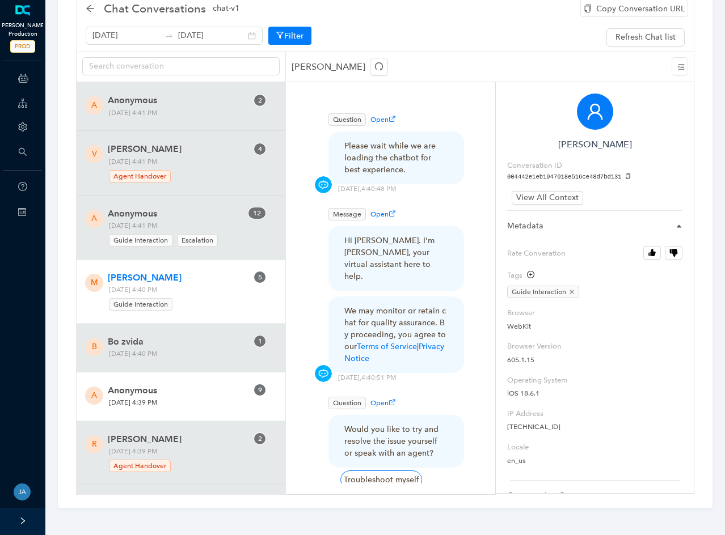
scroll to position [1872, 0]
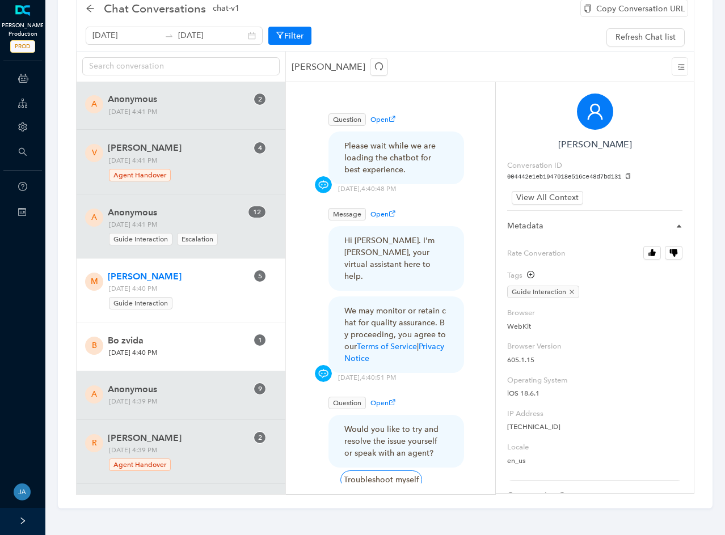
click at [175, 340] on span "Bo zvida" at bounding box center [178, 341] width 140 height 14
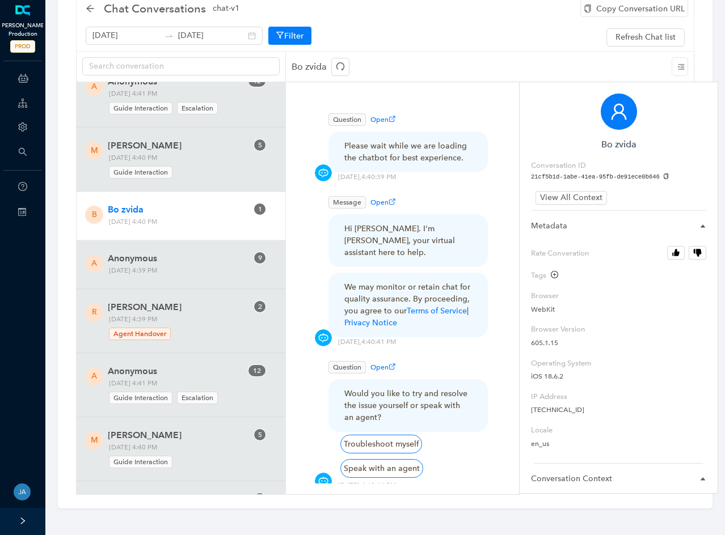
scroll to position [2042, 0]
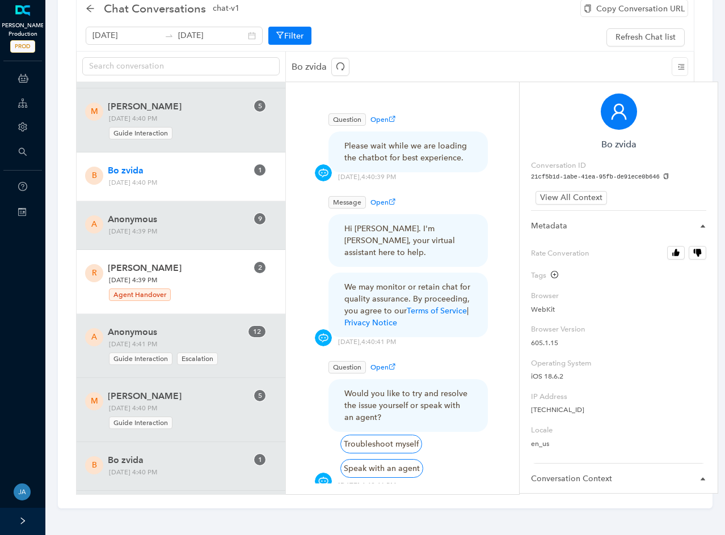
click at [158, 276] on span "Monday, August 25, 2025 4:39 PM Agent Handover" at bounding box center [159, 288] width 109 height 27
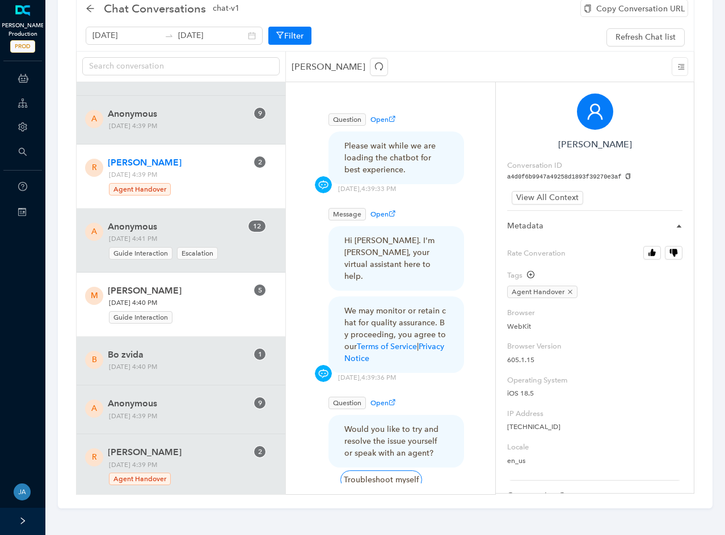
scroll to position [2155, 0]
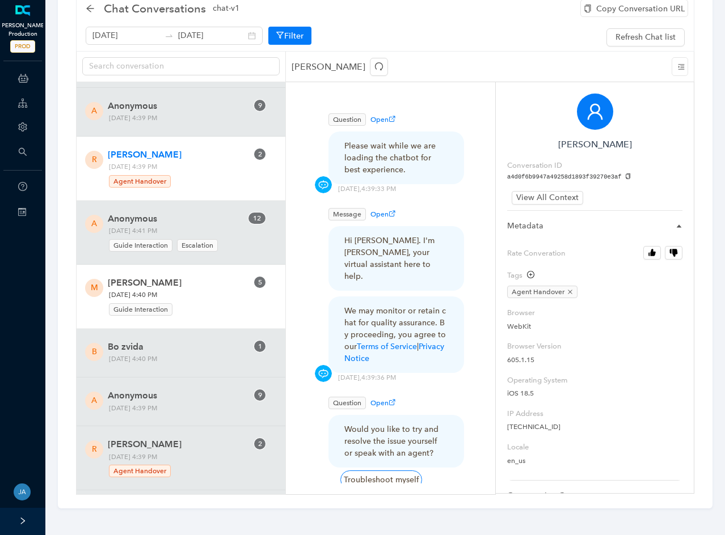
click at [180, 289] on span "Monday, August 25, 2025 4:40 PM Guide Interaction" at bounding box center [159, 302] width 109 height 27
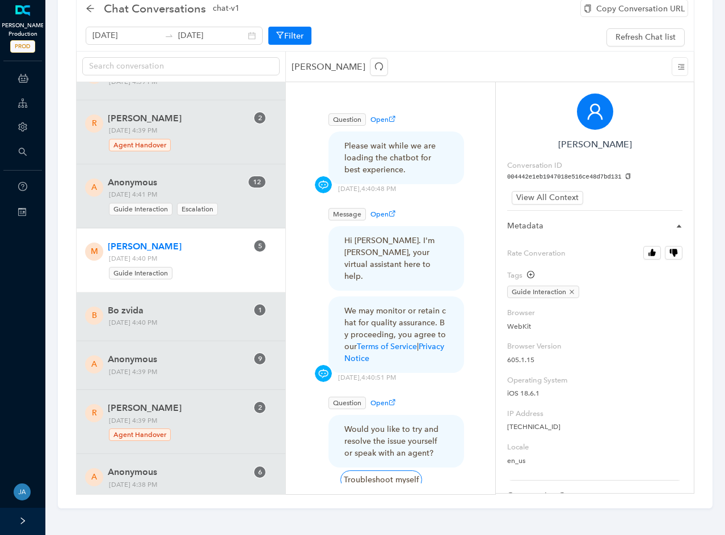
scroll to position [2269, 0]
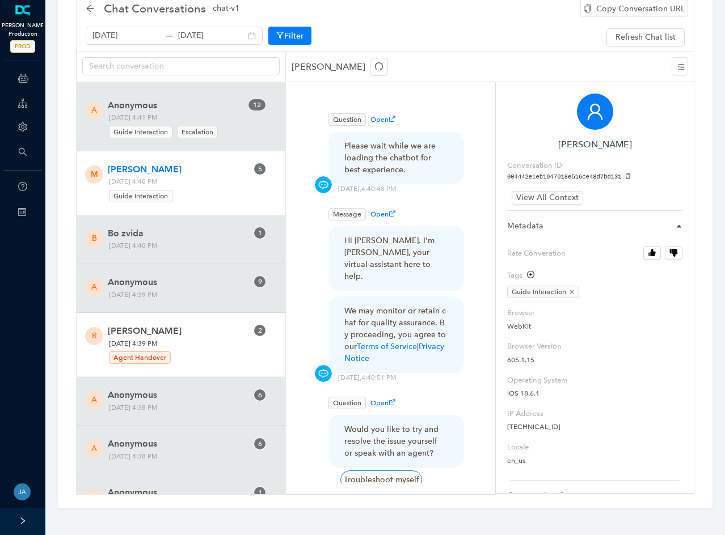
click at [189, 330] on span "Ronnie Talamantes" at bounding box center [178, 331] width 140 height 14
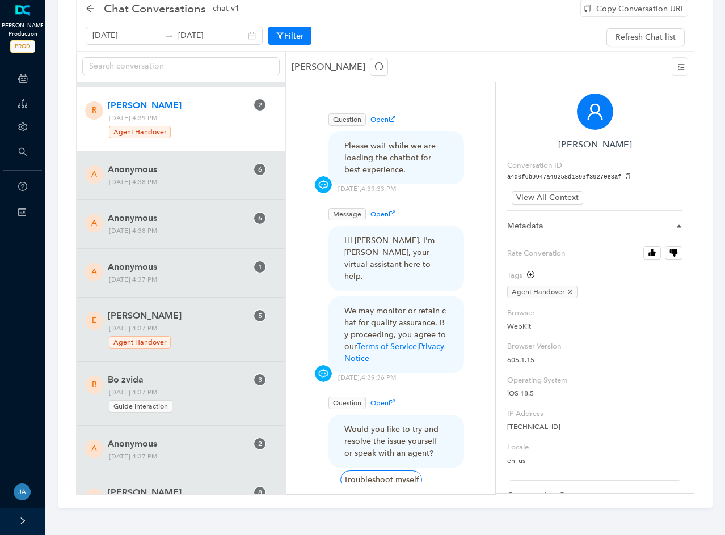
scroll to position [2495, 0]
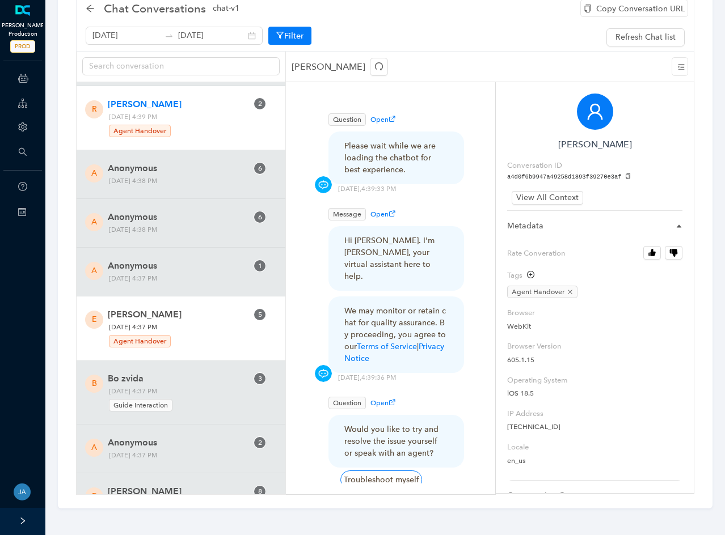
click at [187, 318] on span "Erica Jones" at bounding box center [178, 315] width 140 height 14
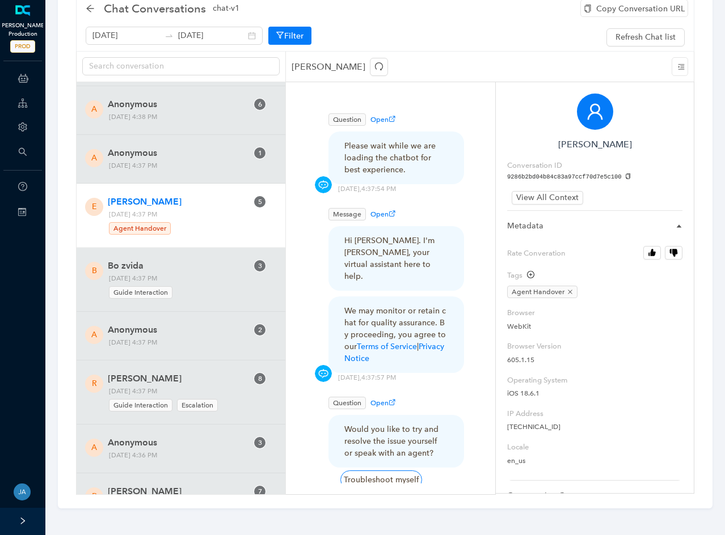
scroll to position [2609, 0]
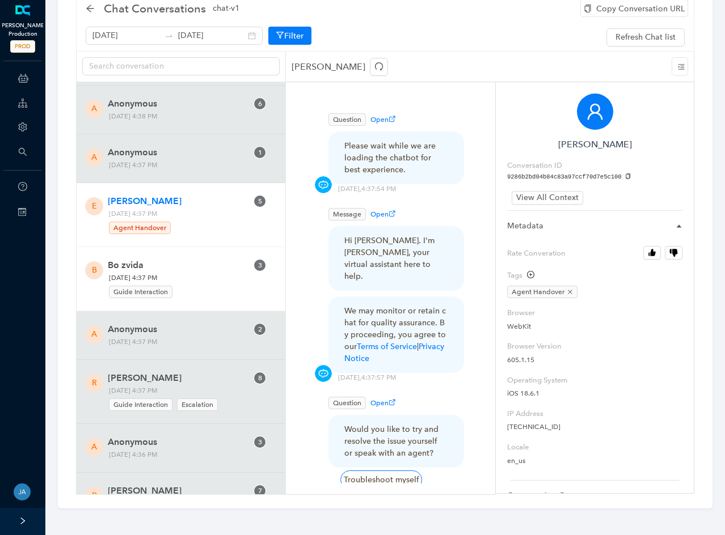
click at [188, 281] on span "Monday, August 25, 2025 4:37 PM Guide Interaction" at bounding box center [159, 285] width 109 height 27
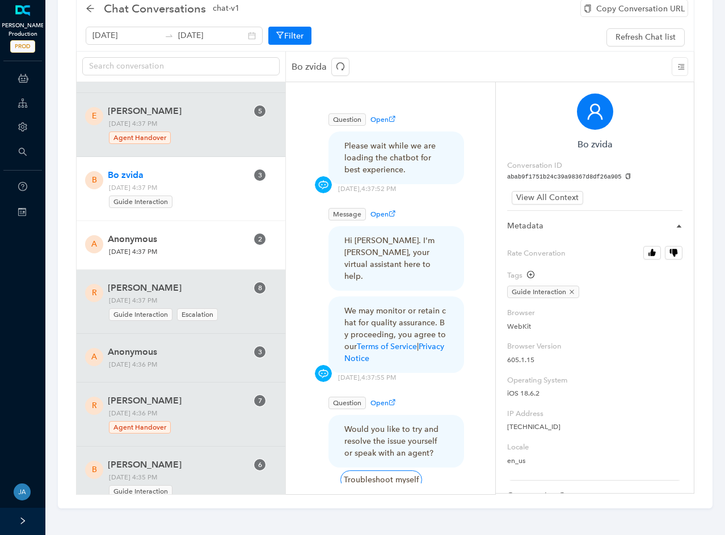
scroll to position [2722, 0]
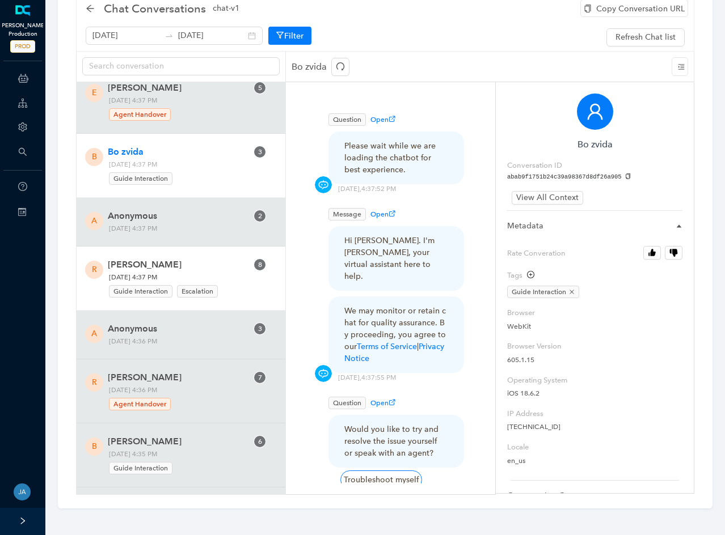
click at [205, 272] on span "Monday, August 25, 2025 4:37 PM Guide Interaction Escalation" at bounding box center [165, 285] width 121 height 27
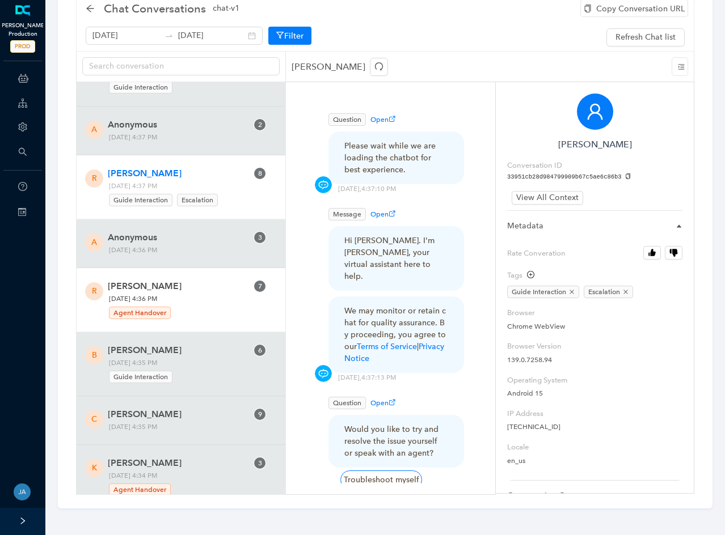
scroll to position [2836, 0]
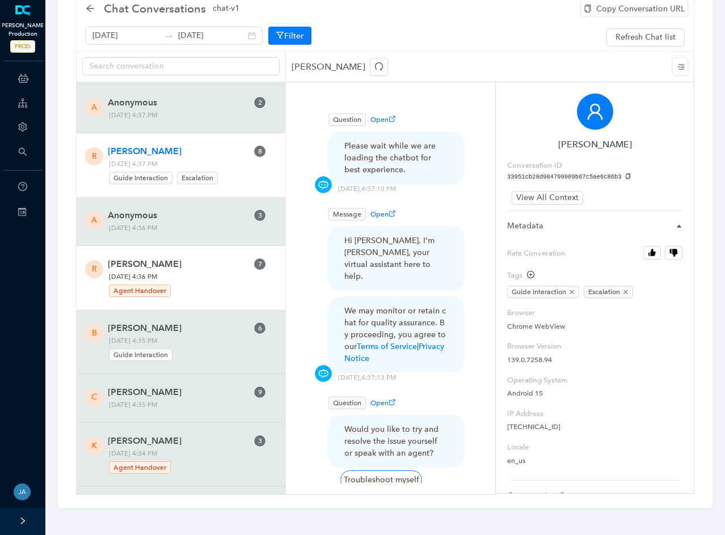
click at [210, 277] on span "Monday, August 25, 2025 4:36 PM Agent Handover" at bounding box center [159, 284] width 109 height 27
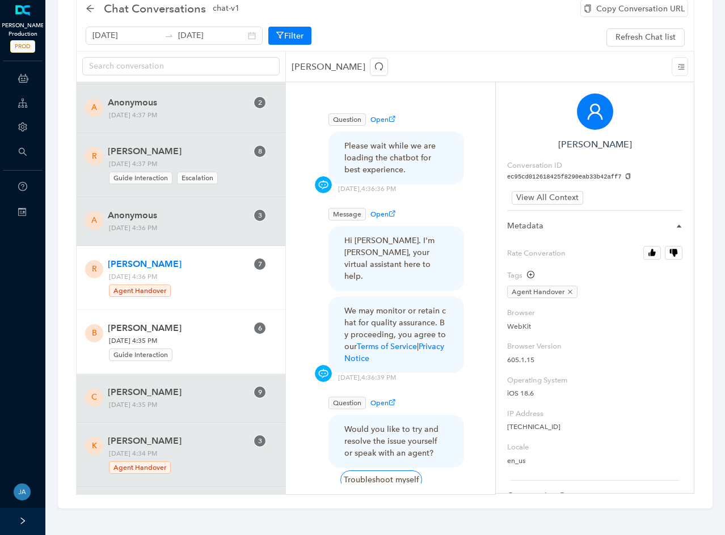
click at [214, 332] on span "Brenda Granado" at bounding box center [178, 329] width 140 height 14
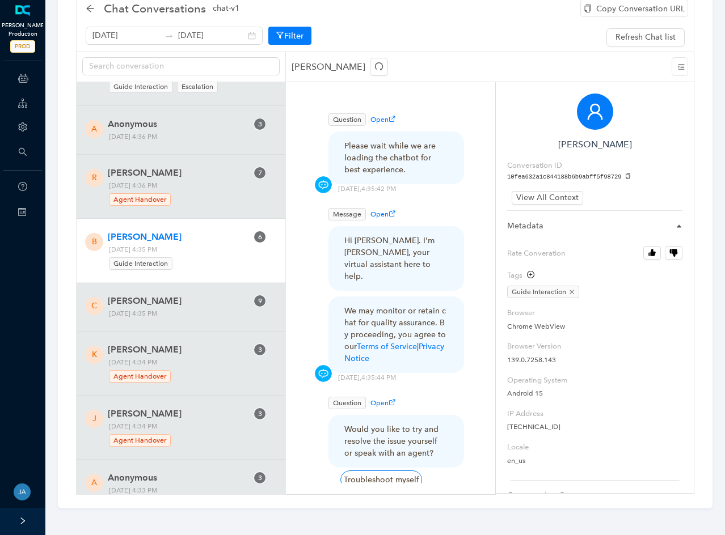
scroll to position [2949, 0]
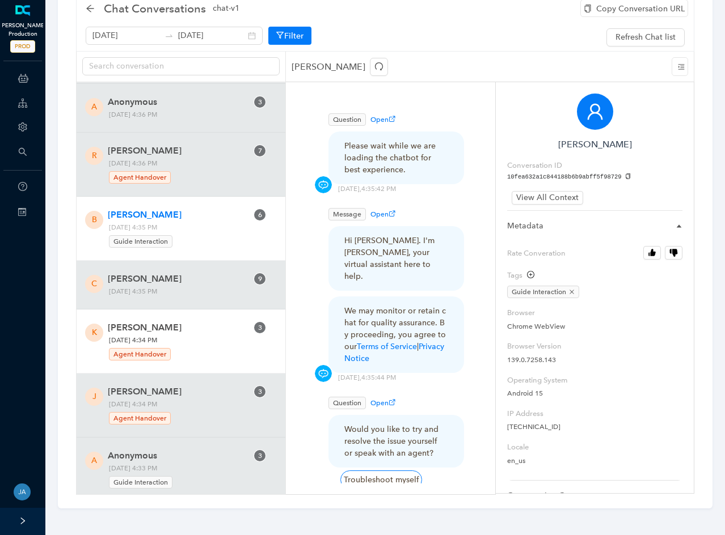
click at [215, 332] on span "Kelsey Wirsing" at bounding box center [178, 328] width 140 height 14
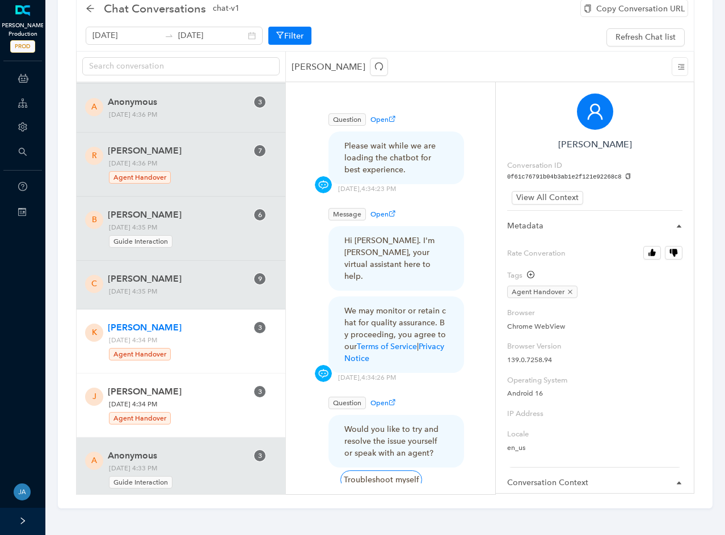
click at [213, 384] on div "J Jenifer Barina 3 Monday, August 25, 2025 4:34 PM Agent Handover" at bounding box center [181, 406] width 209 height 64
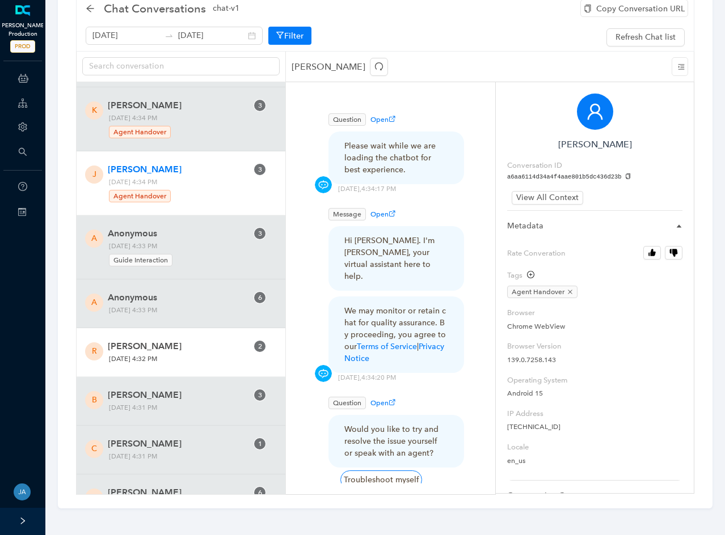
scroll to position [3176, 0]
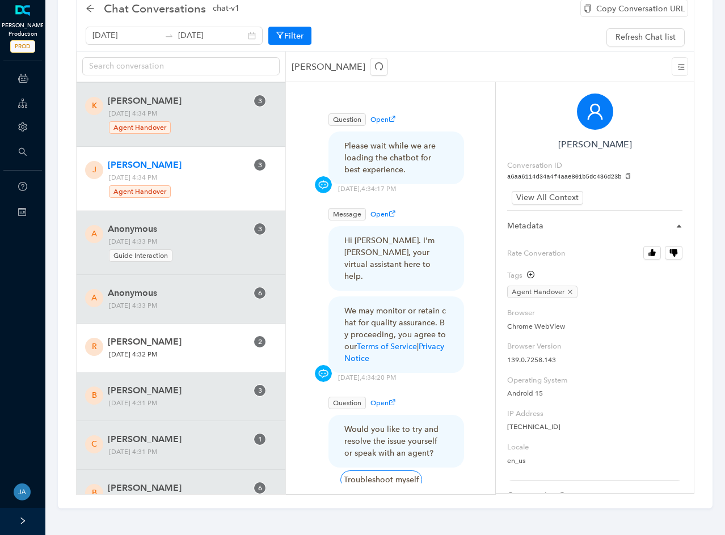
click at [209, 338] on span "Rick Suris" at bounding box center [178, 342] width 140 height 14
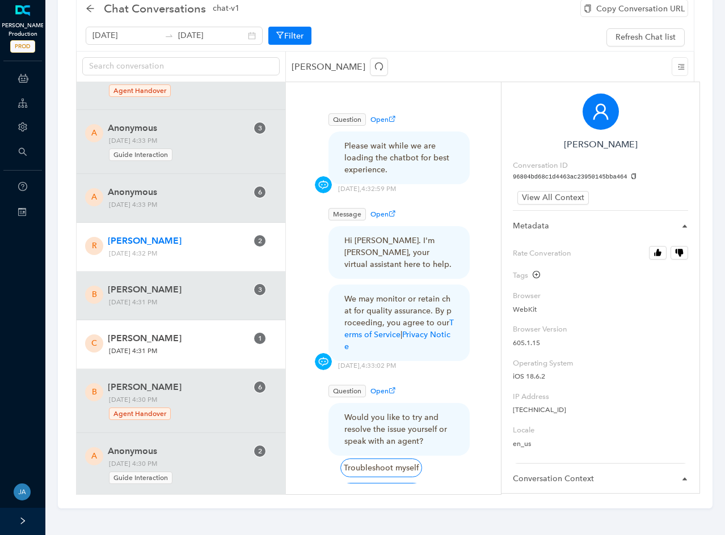
scroll to position [3289, 0]
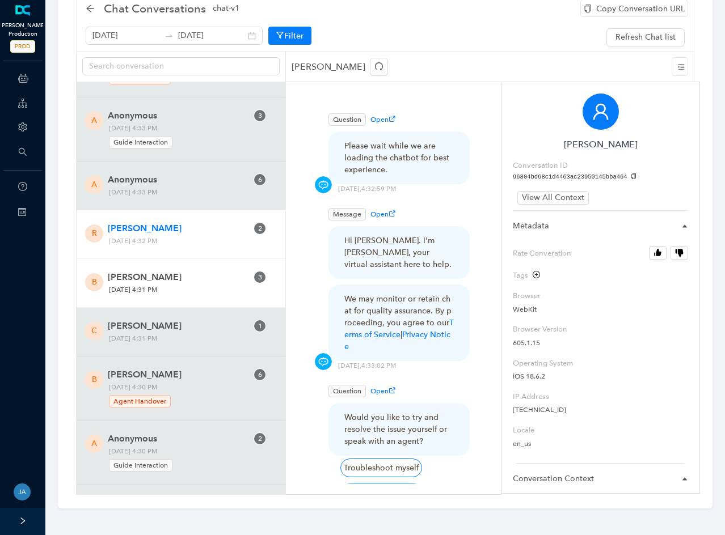
click at [200, 286] on span "Monday, August 25, 2025 4:31 PM" at bounding box center [159, 290] width 109 height 12
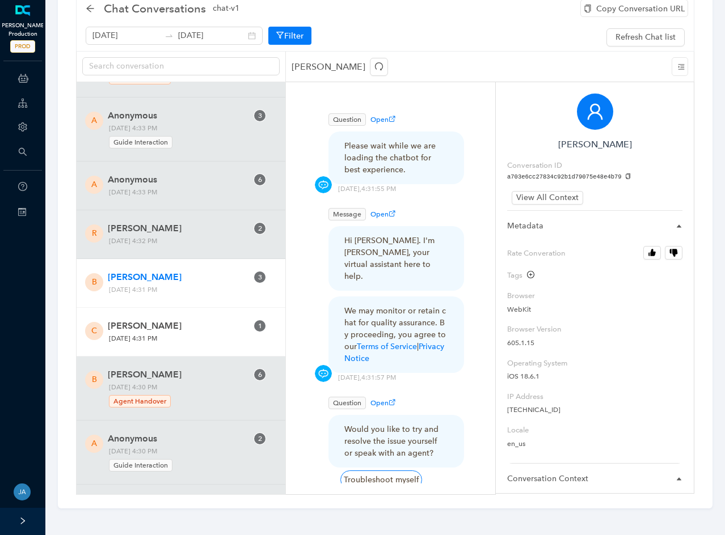
click at [206, 340] on span "Monday, August 25, 2025 4:31 PM" at bounding box center [159, 339] width 109 height 12
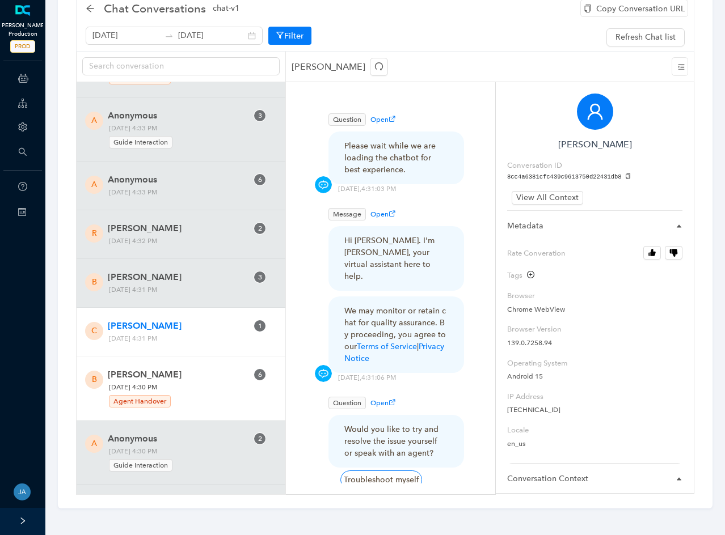
click at [205, 382] on span "Monday, August 25, 2025 4:30 PM Agent Handover" at bounding box center [159, 395] width 109 height 27
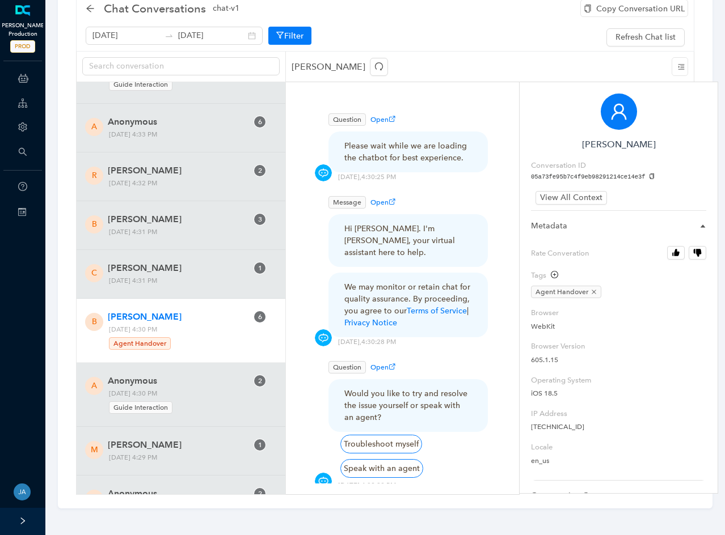
scroll to position [3403, 0]
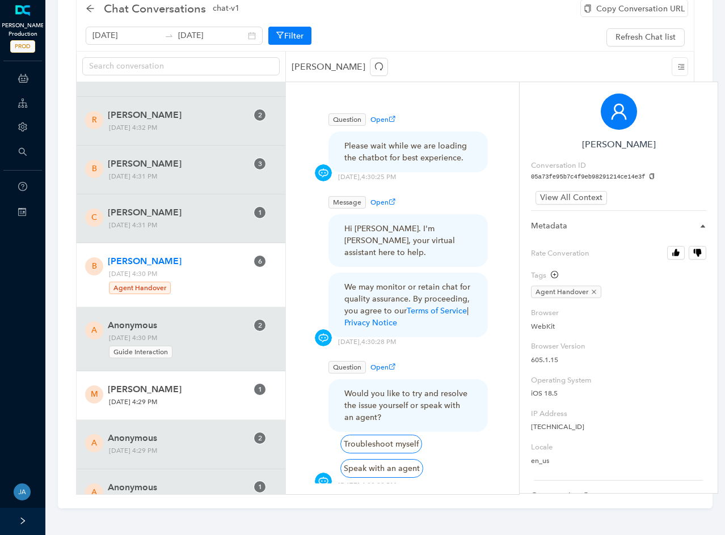
click at [216, 384] on span "Michael Petersen" at bounding box center [178, 390] width 140 height 14
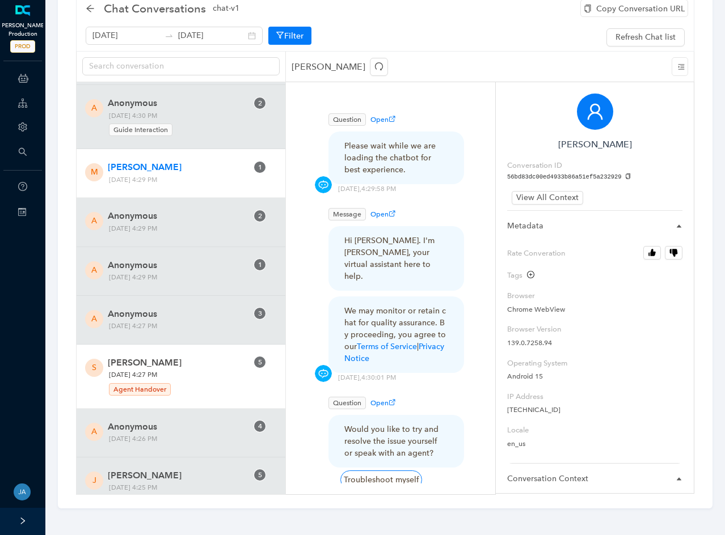
scroll to position [3630, 0]
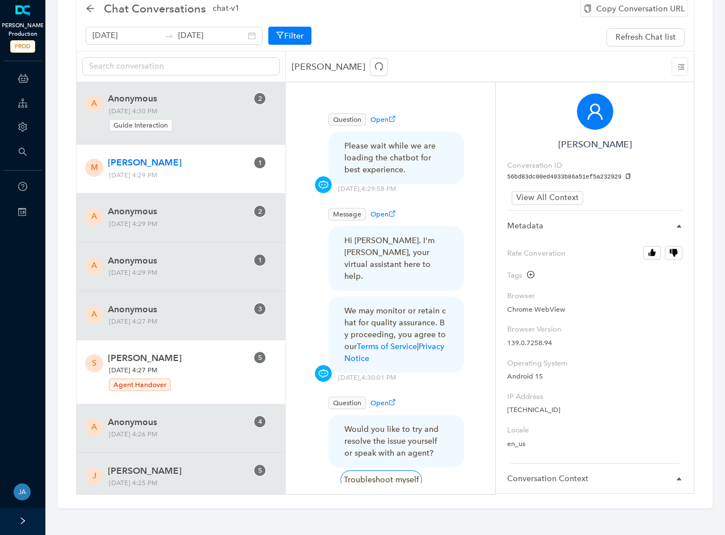
click at [214, 370] on span "Monday, August 25, 2025 4:27 PM Agent Handover" at bounding box center [159, 378] width 109 height 27
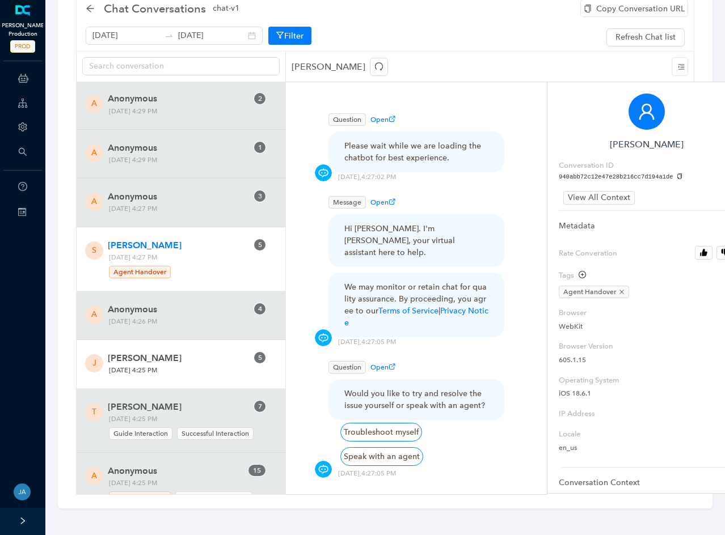
scroll to position [3743, 0]
click at [216, 354] on span "Jon Montgomery" at bounding box center [178, 358] width 140 height 14
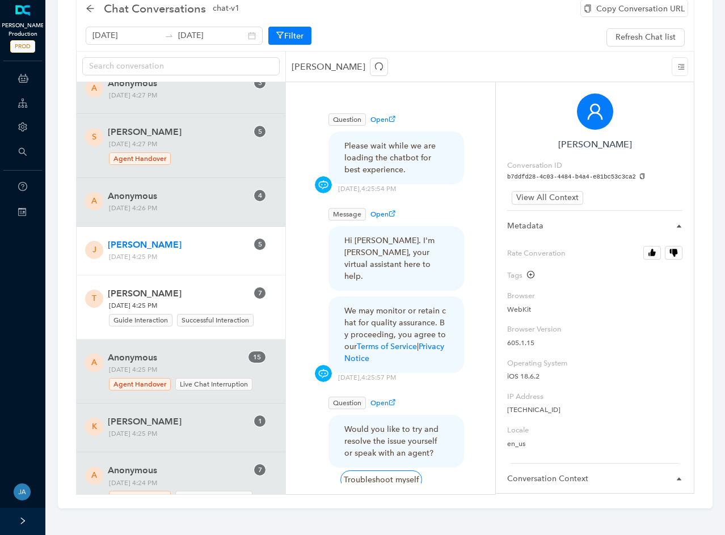
scroll to position [3857, 0]
click at [210, 297] on span "Tiger Sharma" at bounding box center [178, 293] width 140 height 14
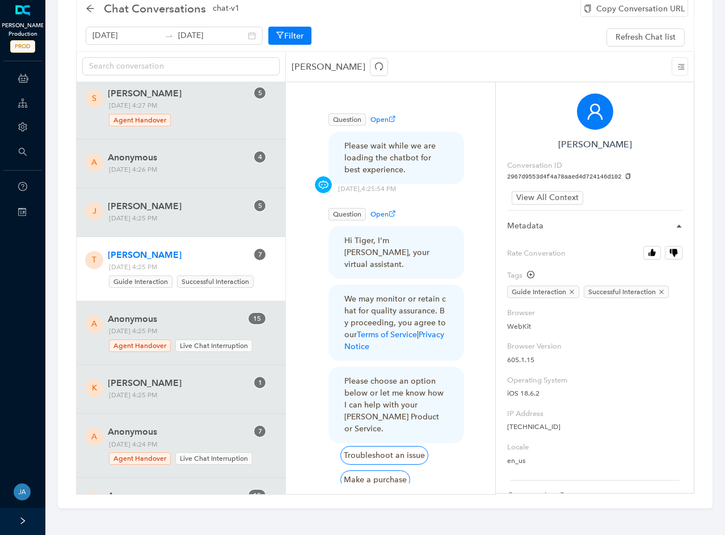
scroll to position [3913, 0]
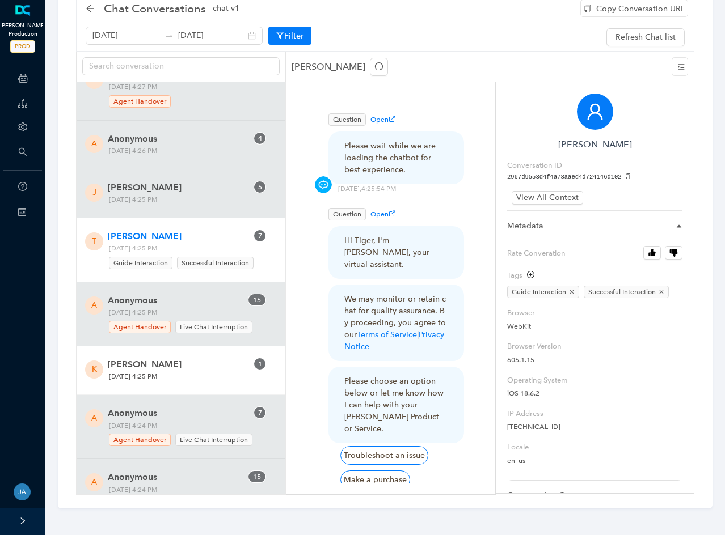
click at [220, 370] on span "Keith Falkowski" at bounding box center [178, 365] width 140 height 14
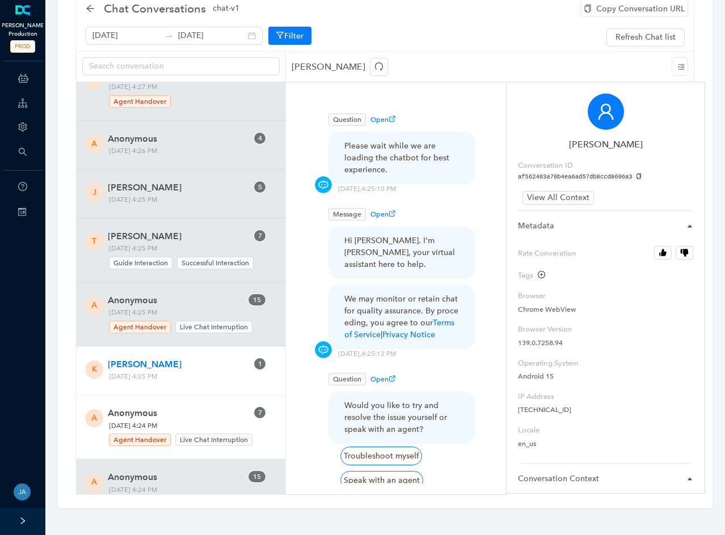
click at [216, 413] on span "Anonymous" at bounding box center [178, 414] width 140 height 14
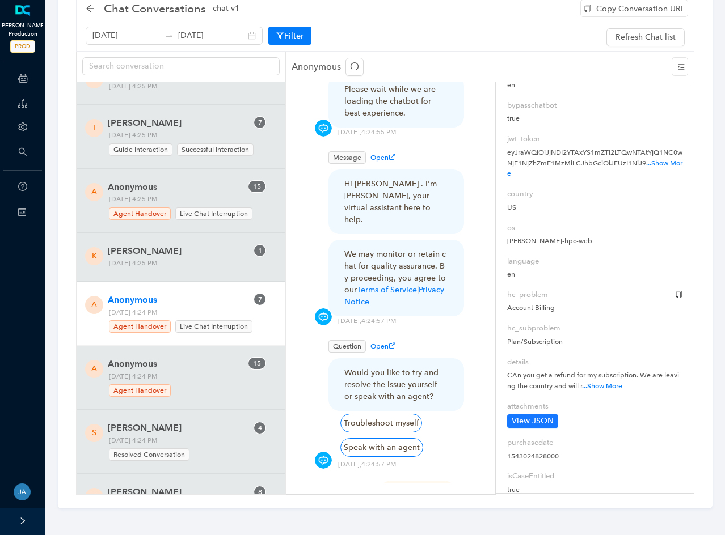
scroll to position [510, 0]
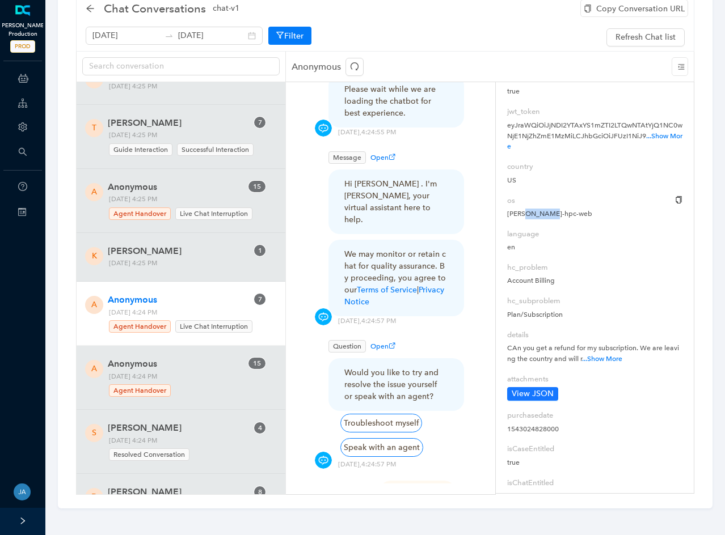
drag, startPoint x: 521, startPoint y: 210, endPoint x: 555, endPoint y: 218, distance: 34.4
click at [555, 218] on p "arlo-hpc-web" at bounding box center [594, 214] width 175 height 11
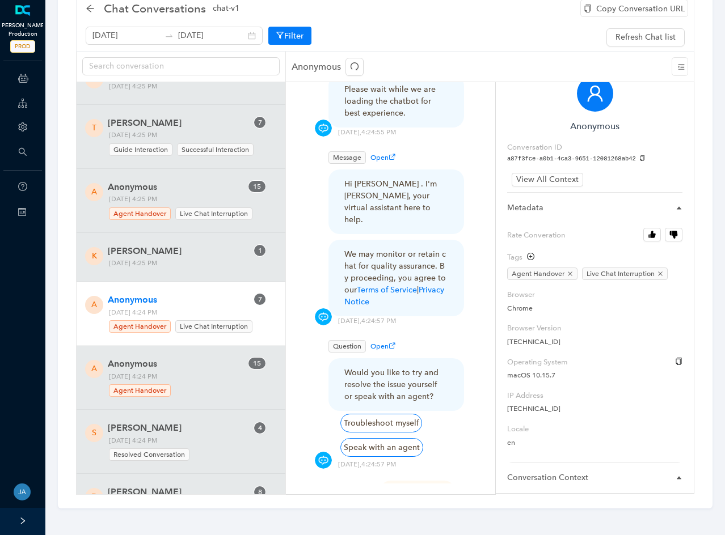
scroll to position [0, 0]
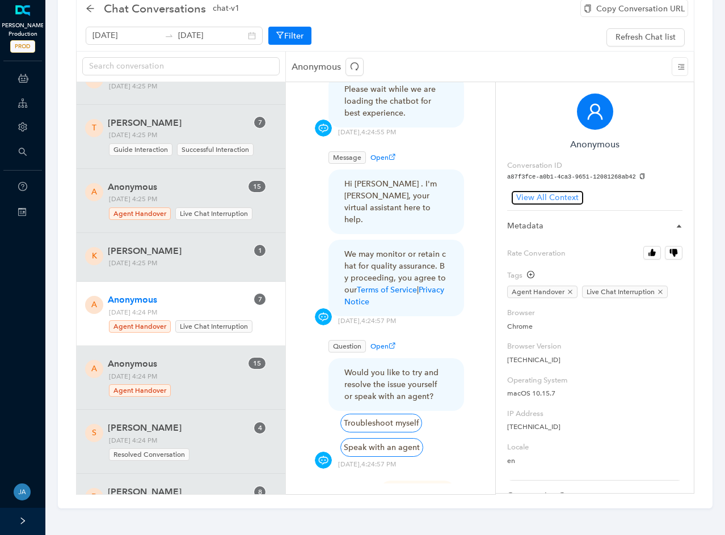
click at [527, 197] on span "View All Context" at bounding box center [547, 198] width 62 height 12
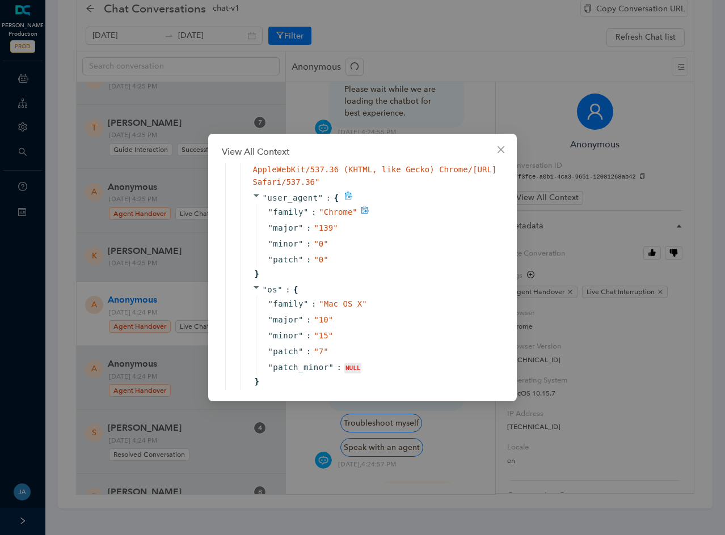
scroll to position [737, 0]
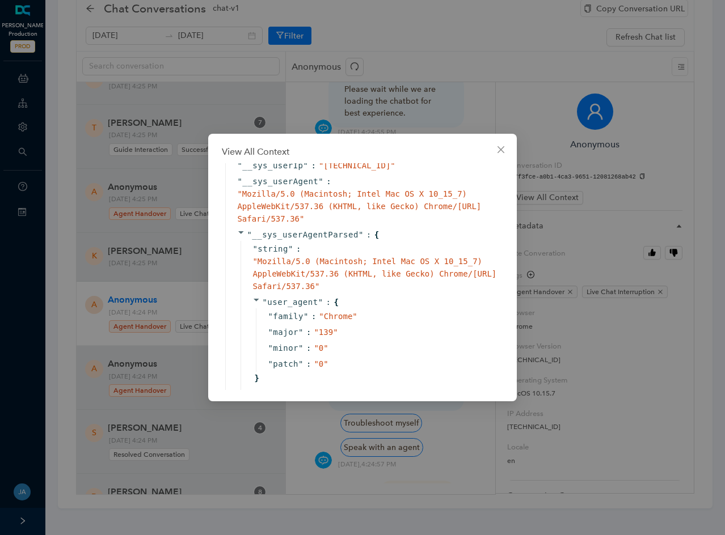
click at [426, 24] on div "View All Context { " text " : " hi " " __sys_conversationId " : " a87f3fce-a0b1…" at bounding box center [362, 267] width 725 height 535
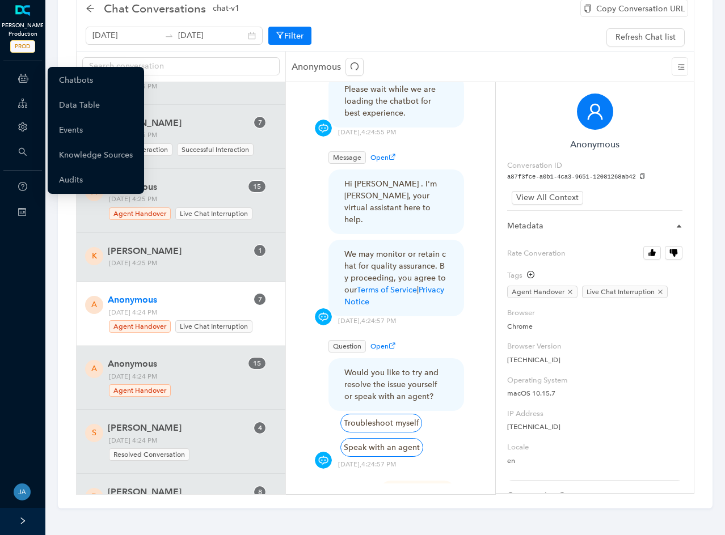
click at [20, 77] on icon at bounding box center [23, 78] width 10 height 23
click at [69, 77] on link "Chatbots" at bounding box center [76, 80] width 34 height 23
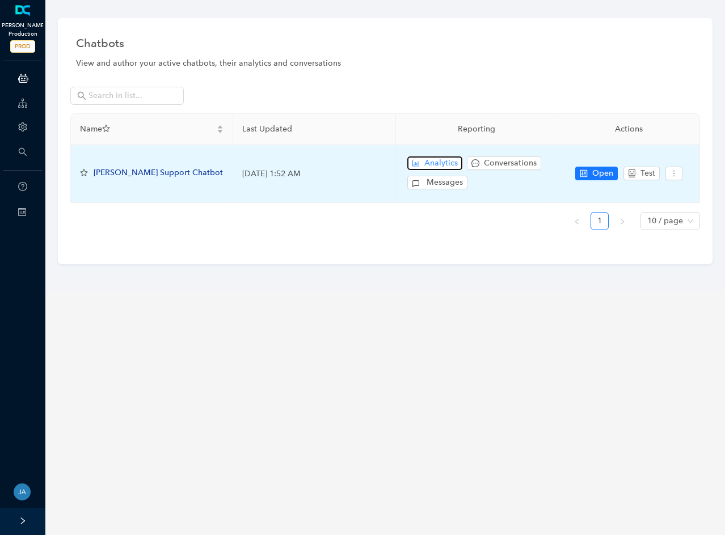
click at [433, 162] on span "Analytics" at bounding box center [440, 163] width 33 height 12
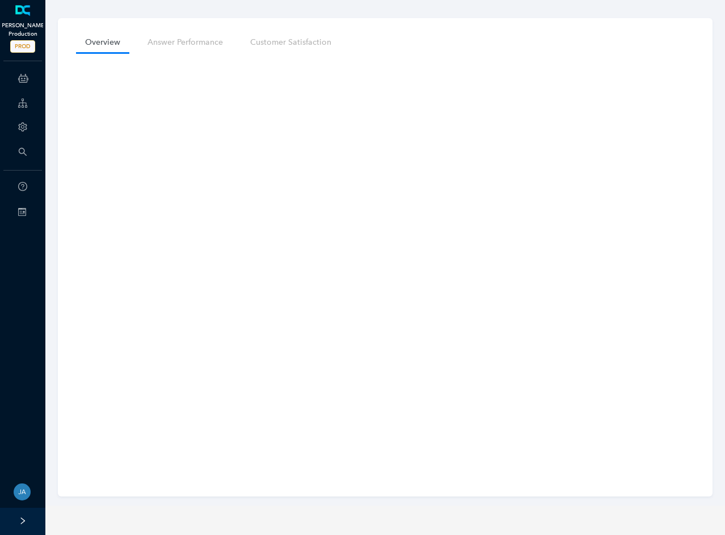
click at [22, 46] on span "PROD" at bounding box center [22, 46] width 25 height 12
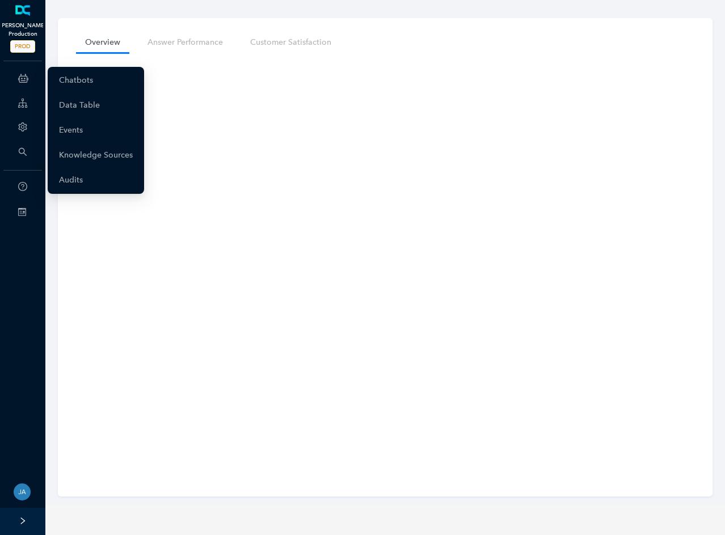
click at [22, 80] on icon at bounding box center [23, 78] width 10 height 23
click at [64, 77] on link "Chatbots" at bounding box center [76, 80] width 34 height 23
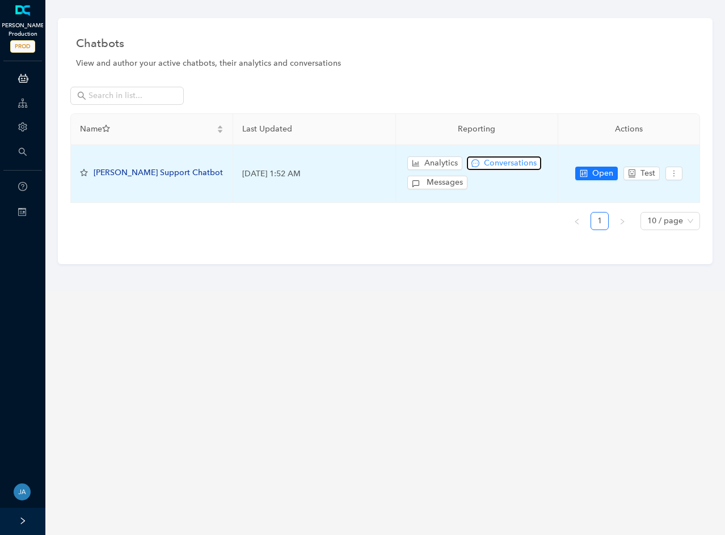
click at [499, 162] on span "Conversations" at bounding box center [510, 163] width 53 height 12
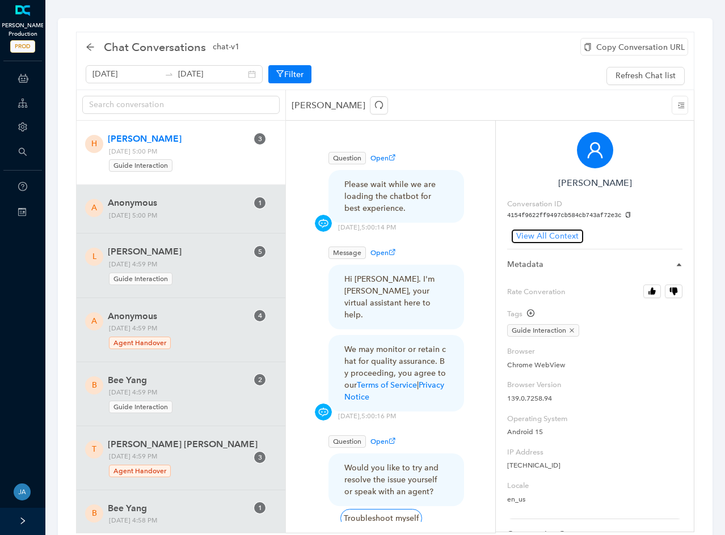
click at [543, 237] on span "View All Context" at bounding box center [547, 236] width 62 height 12
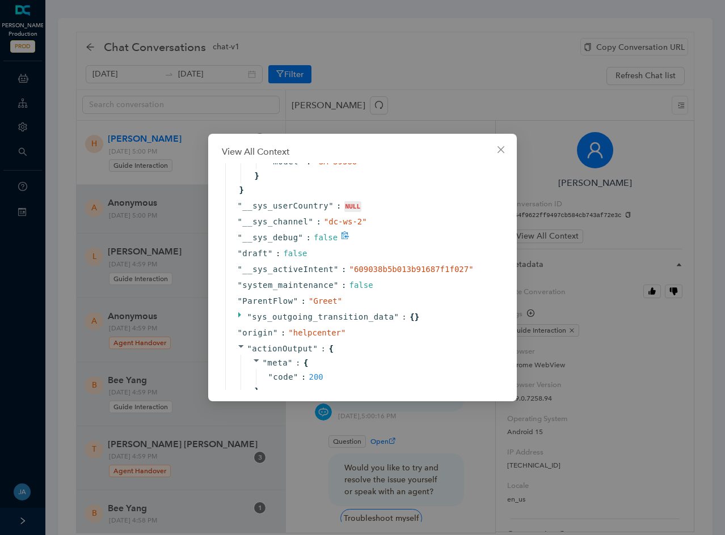
scroll to position [1191, 0]
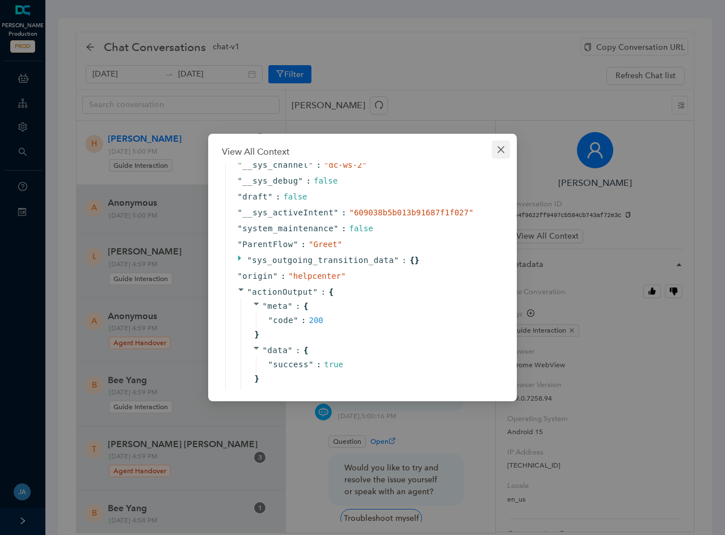
click at [507, 149] on span "Close" at bounding box center [501, 149] width 18 height 9
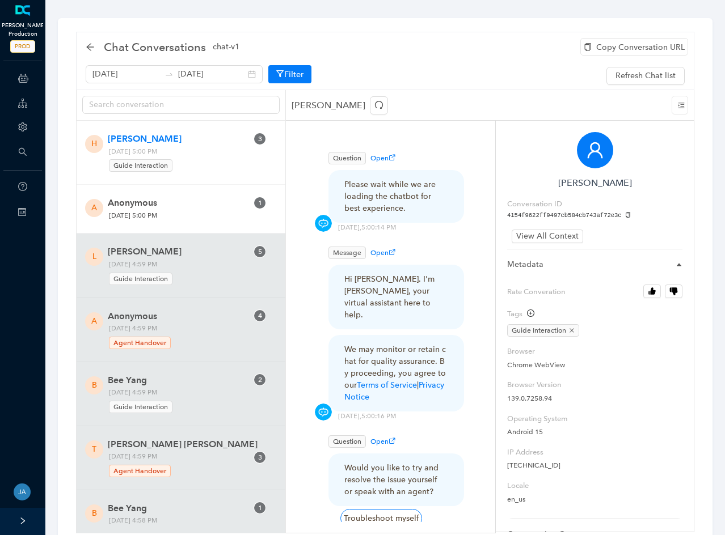
click at [162, 205] on span "Anonymous" at bounding box center [178, 203] width 140 height 14
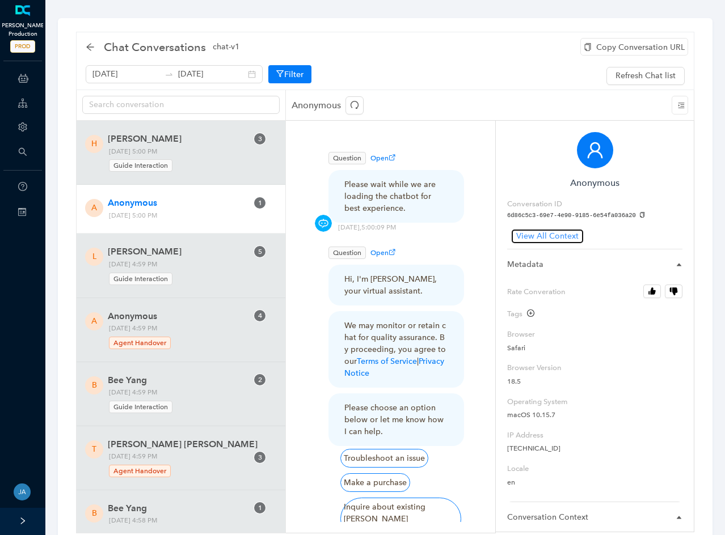
click at [535, 238] on span "View All Context" at bounding box center [547, 236] width 62 height 12
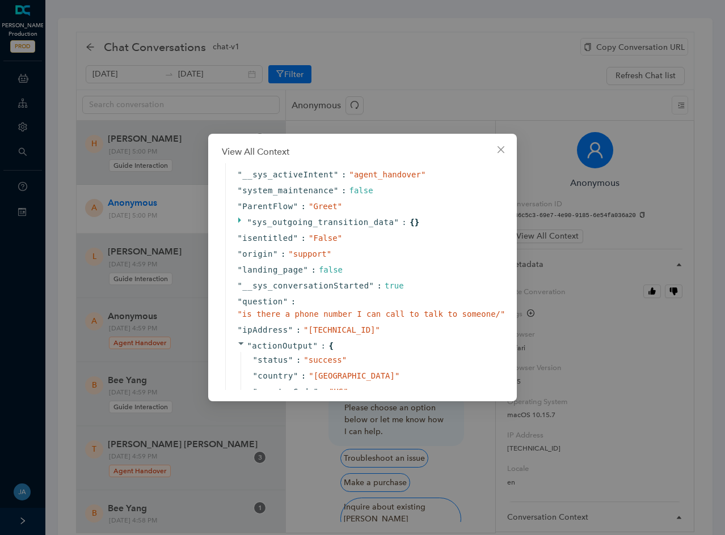
scroll to position [794, 0]
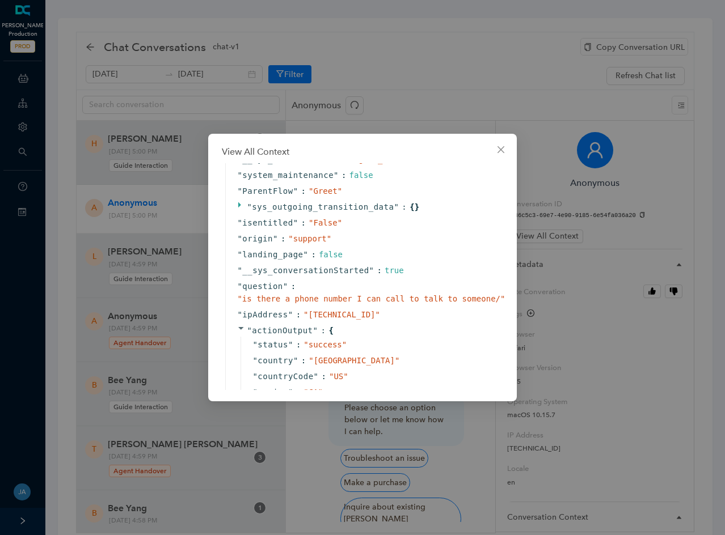
click at [444, 73] on div "View All Context { " text " : " hi " " __sys_conversationId " : " 6d86c5c3-69e7…" at bounding box center [362, 267] width 725 height 535
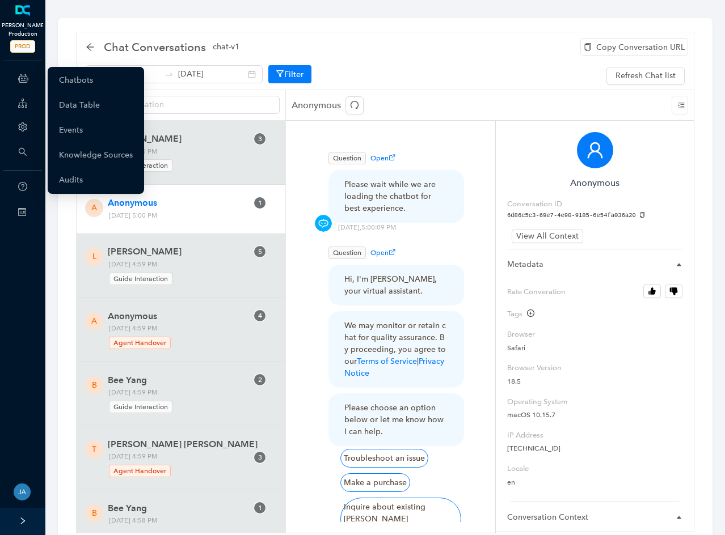
drag, startPoint x: 22, startPoint y: 79, endPoint x: 67, endPoint y: 57, distance: 51.0
click at [67, 57] on div "Chat Conversations chat-v1 Copy Conversation URL August 19th 2025 August 26th 2…" at bounding box center [385, 282] width 654 height 529
click at [20, 82] on icon at bounding box center [23, 78] width 10 height 23
click at [77, 83] on link "Chatbots" at bounding box center [76, 80] width 34 height 23
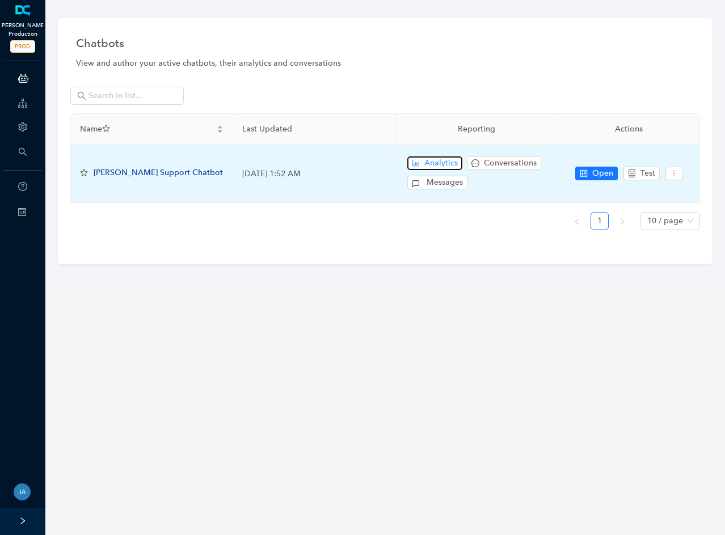
click at [434, 164] on span "Analytics" at bounding box center [440, 163] width 33 height 12
click at [425, 161] on span "Analytics" at bounding box center [440, 163] width 33 height 12
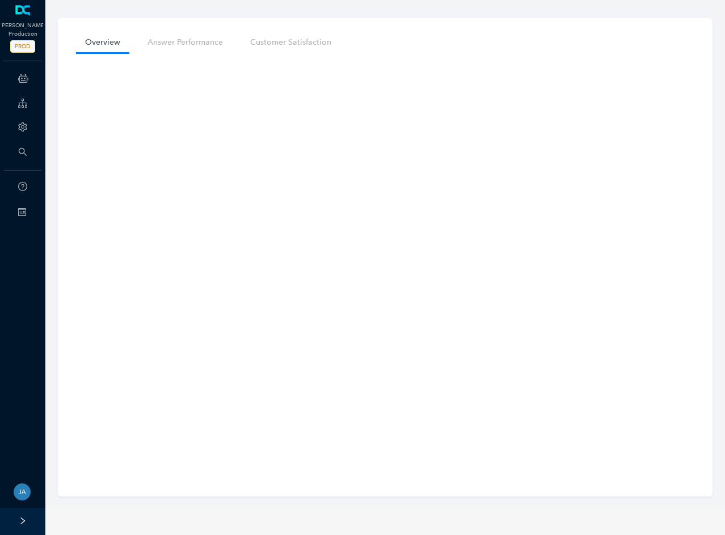
drag, startPoint x: 379, startPoint y: 24, endPoint x: 369, endPoint y: 27, distance: 10.6
click at [379, 24] on div "Overview Answer Performance Customer Satisfaction" at bounding box center [385, 257] width 654 height 479
click at [182, 43] on link "Answer Performance" at bounding box center [185, 42] width 94 height 21
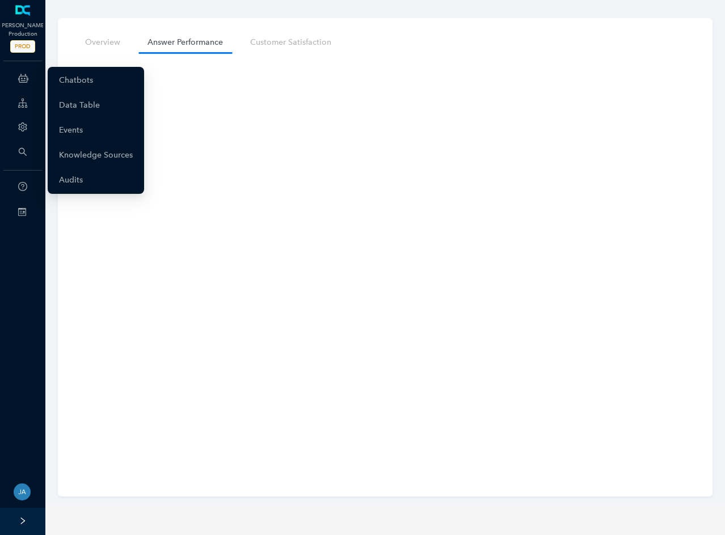
click at [26, 84] on icon at bounding box center [23, 78] width 10 height 23
click at [75, 82] on link "Chatbots" at bounding box center [76, 80] width 34 height 23
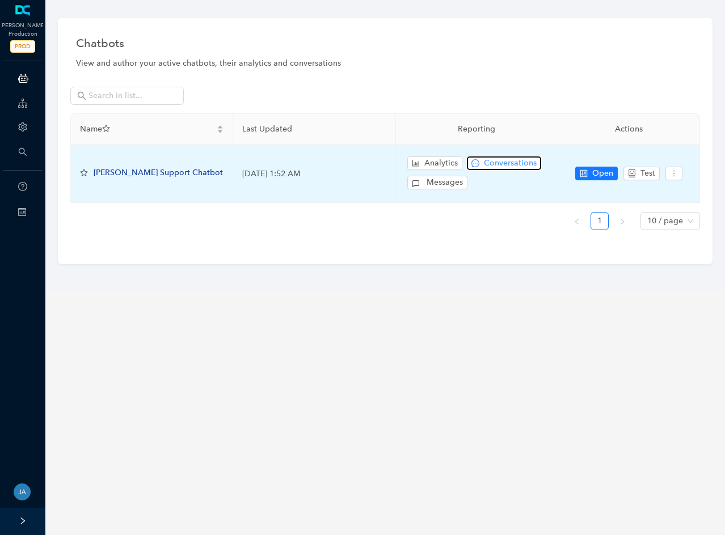
click at [482, 164] on button "Conversations" at bounding box center [504, 164] width 74 height 14
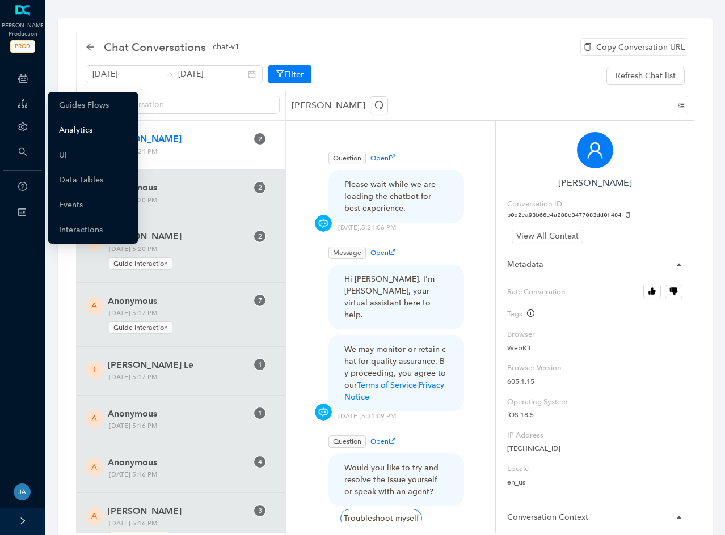
click at [74, 127] on link "Analytics" at bounding box center [75, 130] width 33 height 23
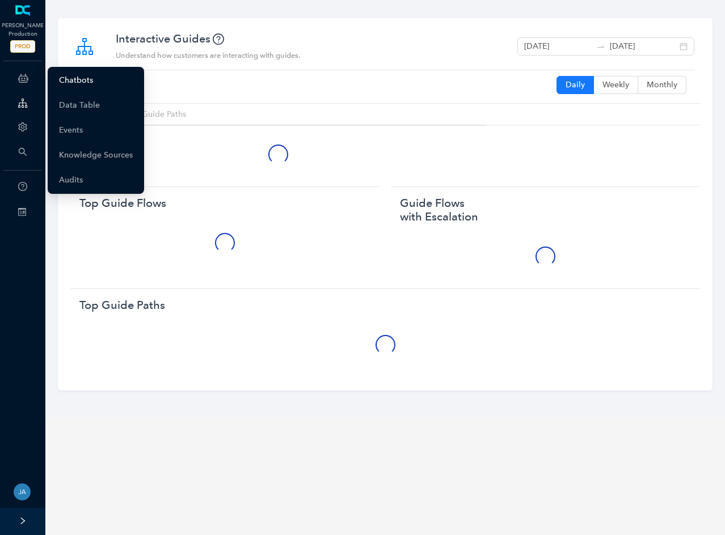
click at [79, 81] on link "Chatbots" at bounding box center [76, 80] width 34 height 23
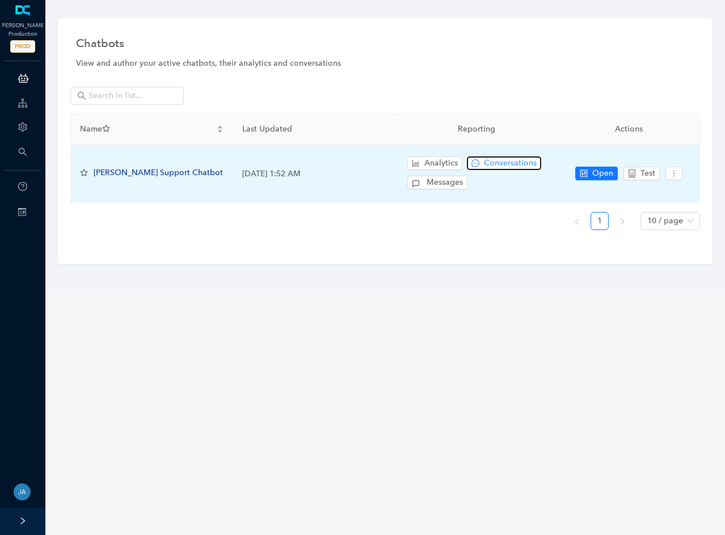
click at [505, 162] on span "Conversations" at bounding box center [510, 163] width 53 height 12
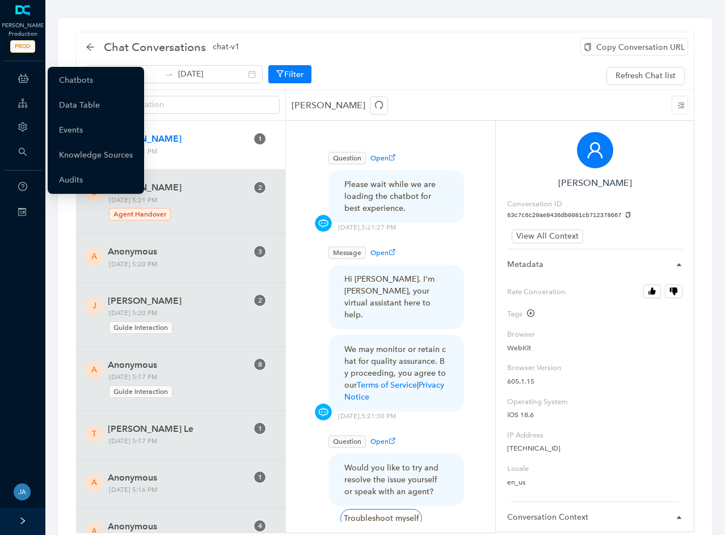
click at [20, 79] on icon at bounding box center [23, 78] width 10 height 23
click at [70, 82] on link "Chatbots" at bounding box center [76, 80] width 34 height 23
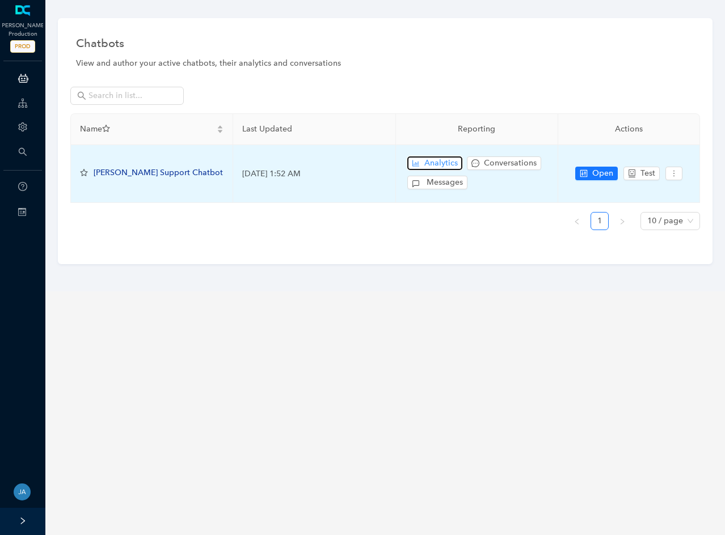
click at [437, 163] on span "Analytics" at bounding box center [440, 163] width 33 height 12
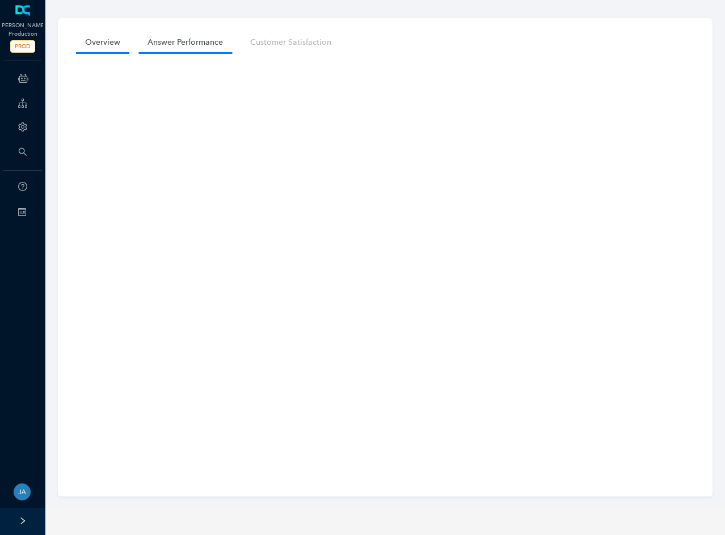
click at [179, 41] on link "Answer Performance" at bounding box center [185, 42] width 94 height 21
